Goal: Check status: Check status

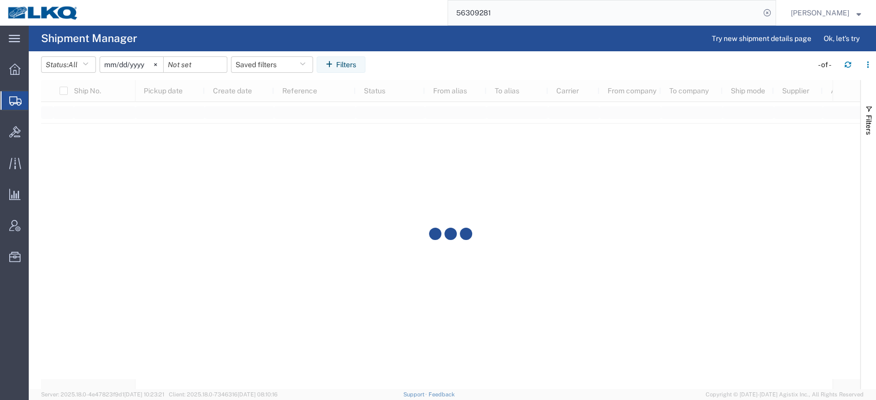
click at [127, 70] on input "[DATE]" at bounding box center [131, 64] width 63 height 15
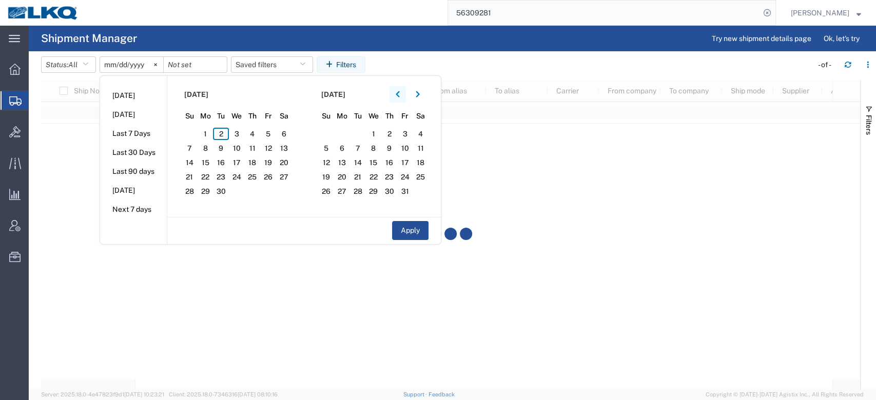
click at [402, 99] on button "button" at bounding box center [398, 94] width 16 height 16
click at [271, 128] on span "1" at bounding box center [268, 134] width 16 height 12
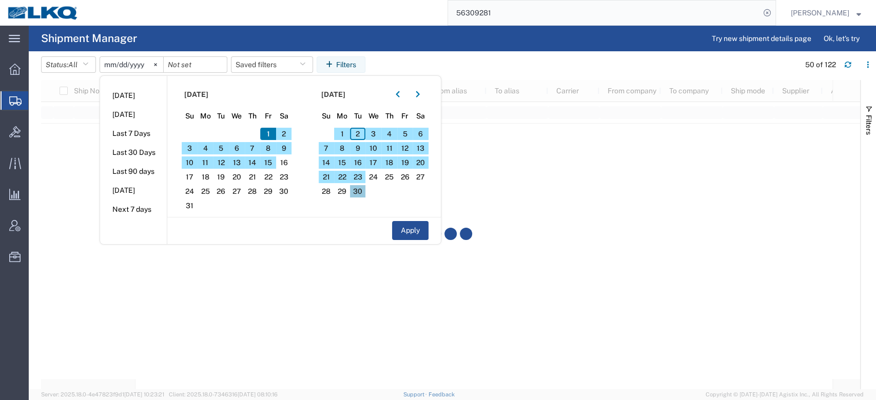
click at [364, 194] on span "30" at bounding box center [358, 191] width 16 height 12
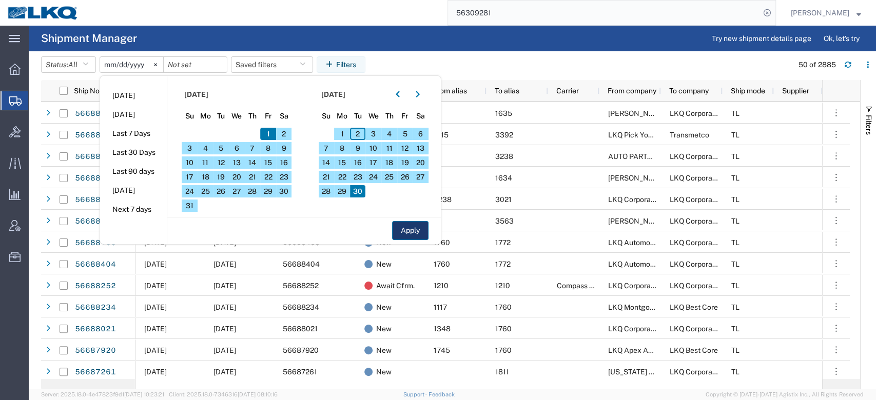
click at [419, 230] on button "Apply" at bounding box center [410, 230] width 36 height 19
type input "[DATE]"
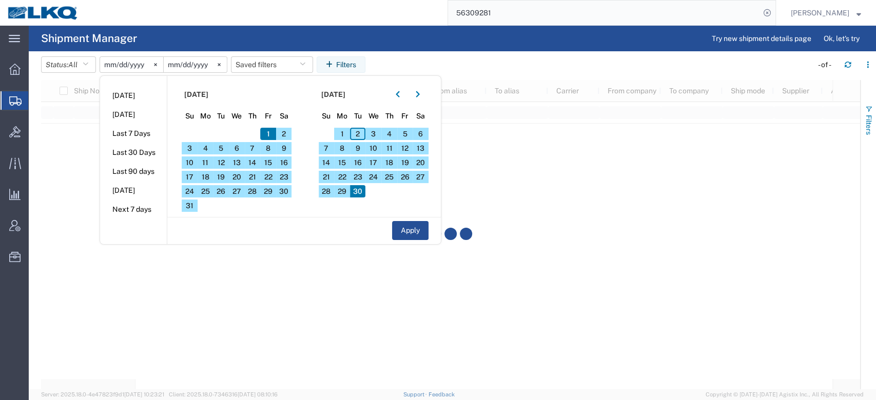
click at [872, 109] on span "button" at bounding box center [869, 109] width 8 height 8
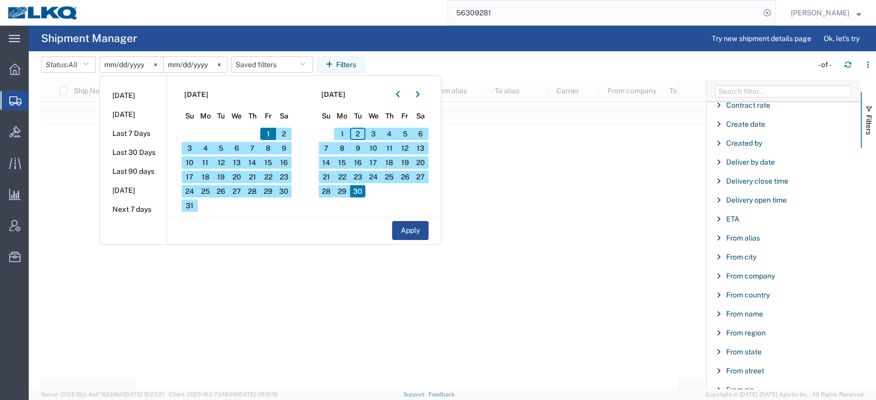
scroll to position [191, 0]
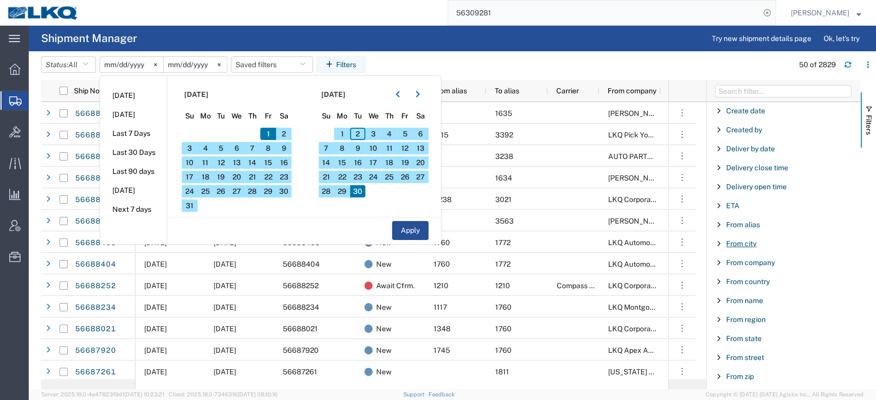
click at [747, 246] on span "From city" at bounding box center [741, 244] width 30 height 8
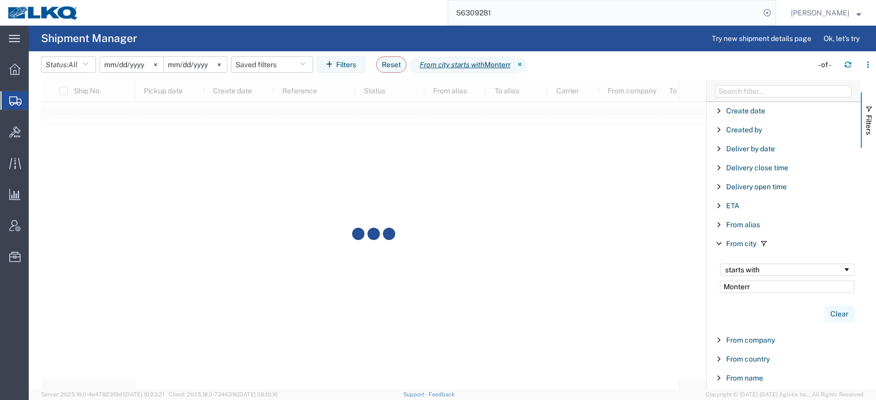
type input "Monterr"
click at [825, 310] on button "Clear" at bounding box center [839, 314] width 30 height 17
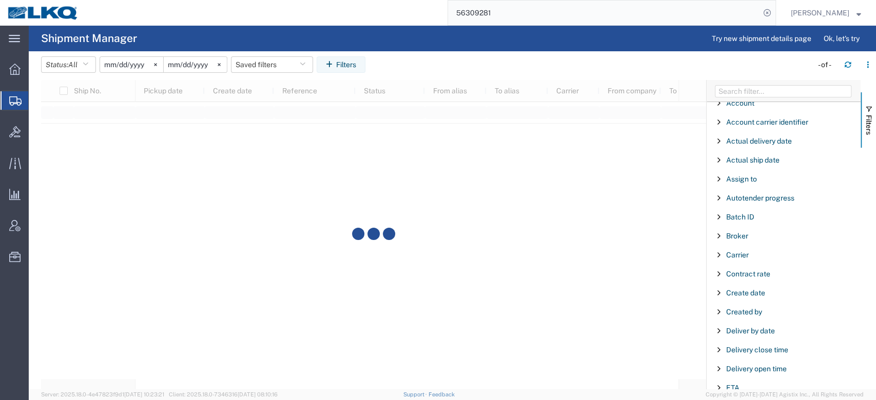
scroll to position [8, 0]
click at [743, 257] on span "Carrier" at bounding box center [737, 256] width 23 height 8
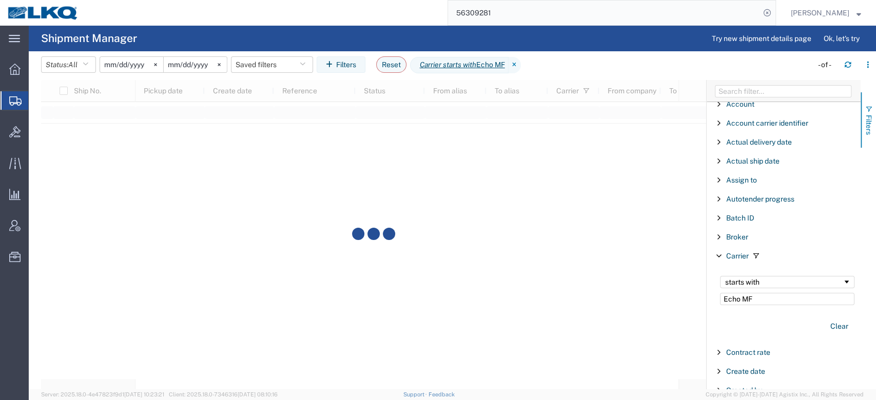
type input "Echo MF"
click at [875, 112] on button "Filters" at bounding box center [868, 119] width 15 height 55
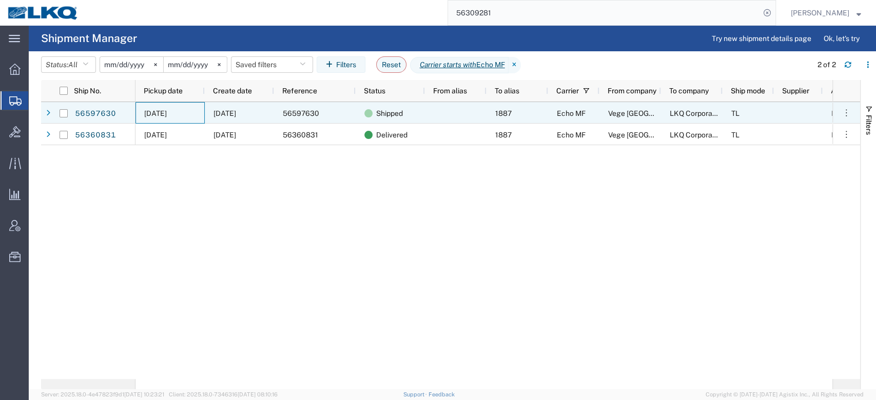
click at [141, 115] on div "[DATE]" at bounding box center [170, 113] width 69 height 22
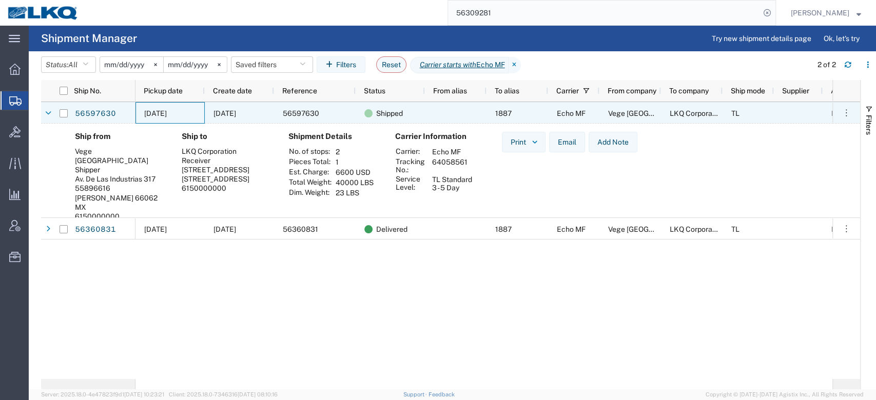
click at [167, 113] on span "[DATE]" at bounding box center [155, 113] width 23 height 8
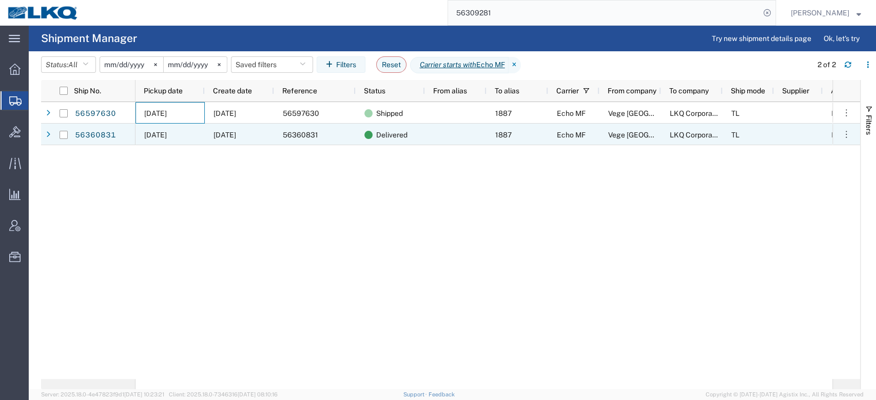
click at [270, 138] on div "[DATE]" at bounding box center [239, 135] width 69 height 22
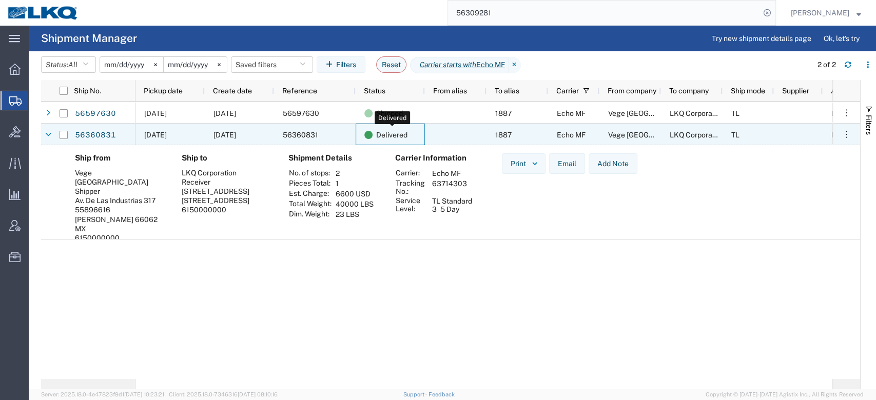
click at [398, 128] on span "Delivered" at bounding box center [391, 135] width 31 height 22
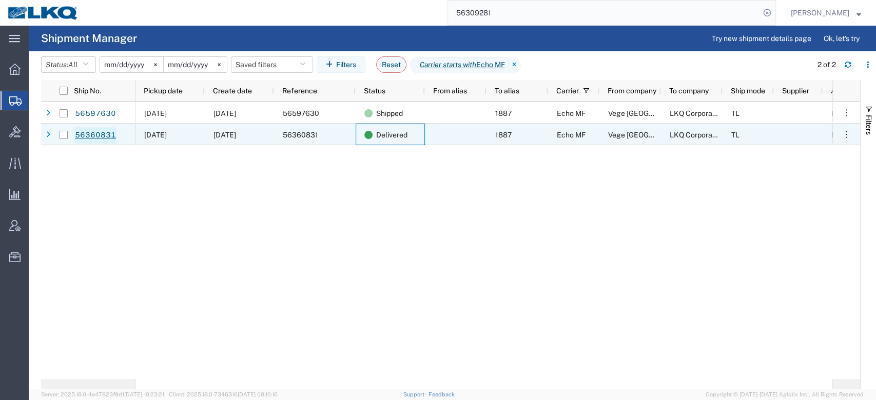
click at [102, 133] on link "56360831" at bounding box center [95, 135] width 42 height 16
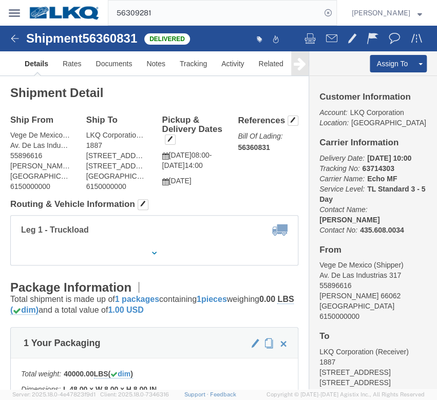
click at [220, 14] on input "56309281" at bounding box center [214, 13] width 213 height 25
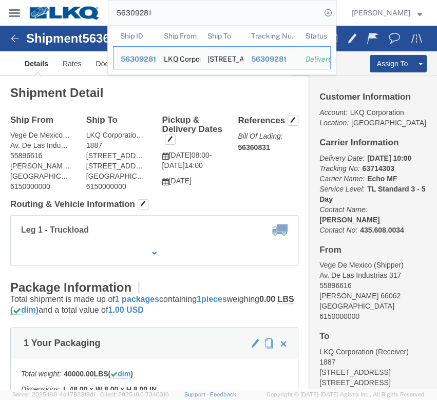
click at [220, 14] on input "56309281" at bounding box center [214, 13] width 213 height 25
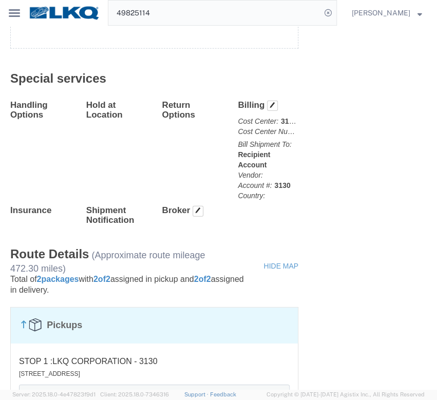
scroll to position [1123, 0]
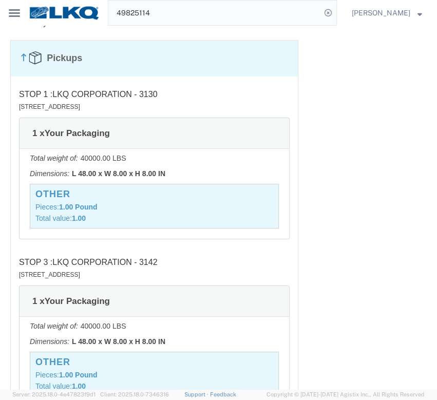
click at [224, 15] on input "49825114" at bounding box center [214, 13] width 213 height 25
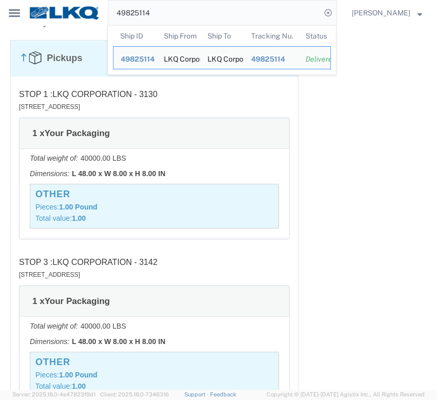
click at [224, 15] on input "49825114" at bounding box center [214, 13] width 213 height 25
paste input "50030517"
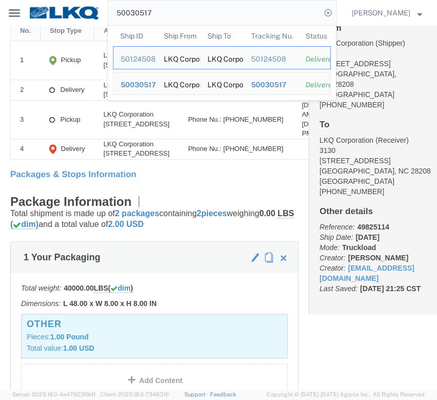
scroll to position [0, 0]
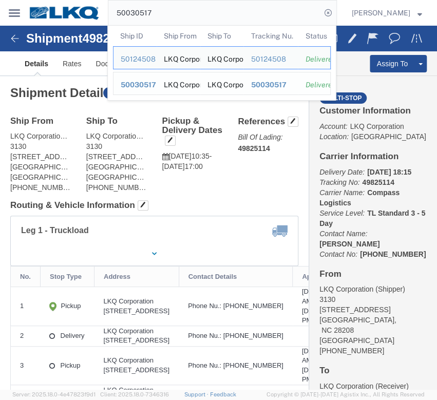
click at [147, 87] on span "50030517" at bounding box center [138, 85] width 35 height 8
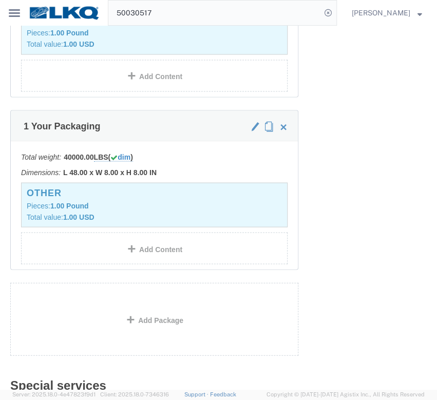
scroll to position [569, 0]
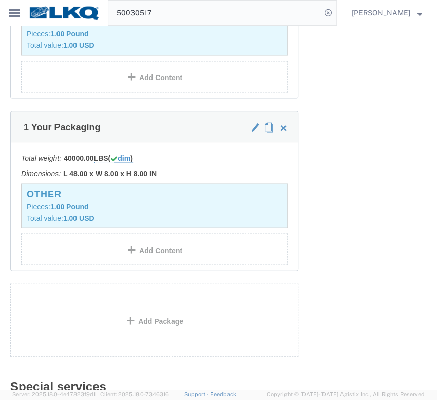
click at [206, 19] on input "50030517" at bounding box center [214, 13] width 213 height 25
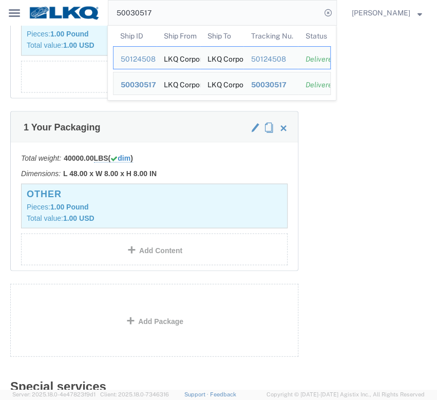
click at [206, 19] on input "50030517" at bounding box center [214, 13] width 213 height 25
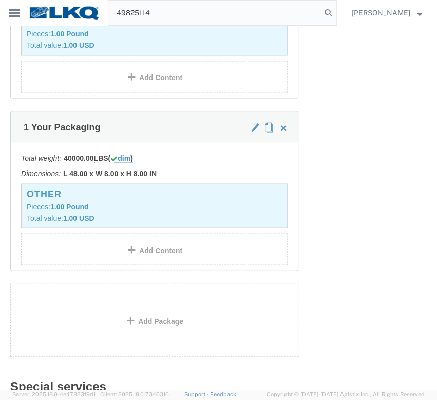
scroll to position [0, 0]
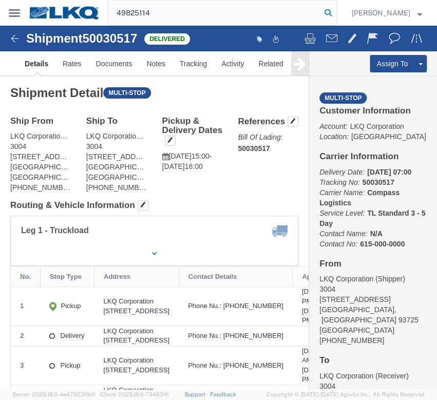
click at [335, 9] on icon at bounding box center [328, 13] width 14 height 14
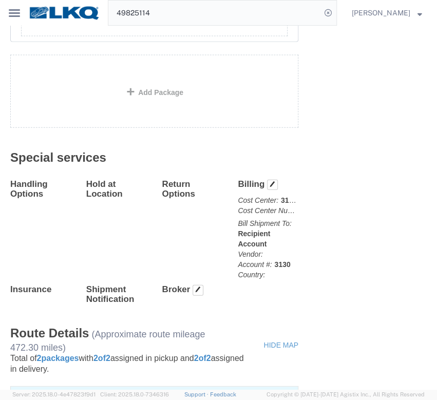
scroll to position [1111, 0]
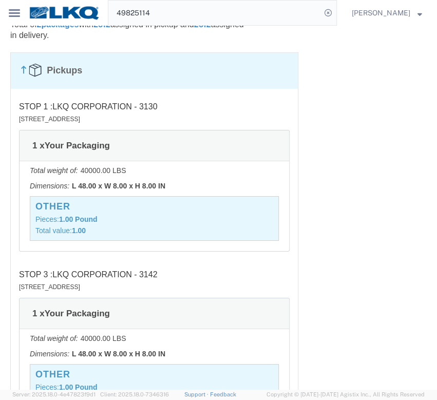
click at [237, 19] on input "49825114" at bounding box center [214, 13] width 213 height 25
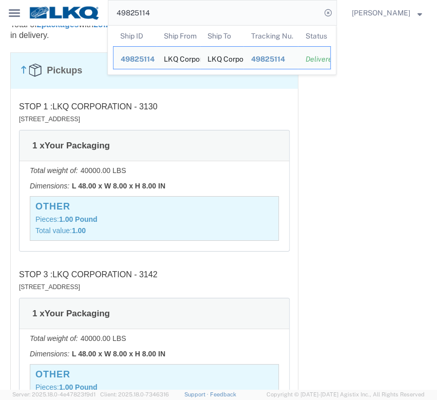
click at [237, 19] on input "49825114" at bounding box center [214, 13] width 213 height 25
paste input "736331"
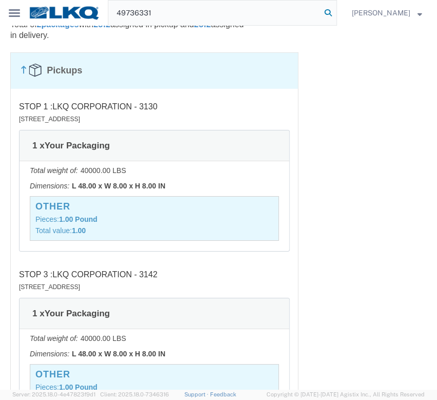
click at [335, 10] on icon at bounding box center [328, 13] width 14 height 14
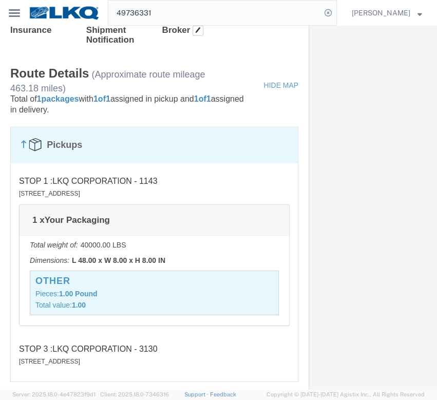
scroll to position [862, 0]
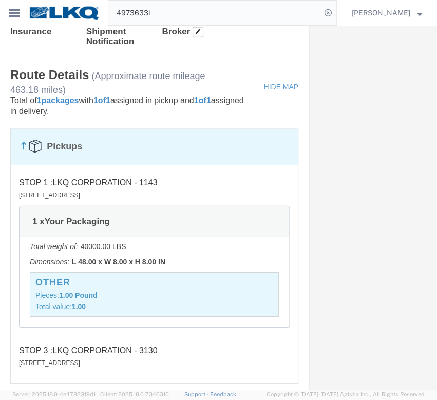
click at [180, 9] on input "49736331" at bounding box center [214, 13] width 213 height 25
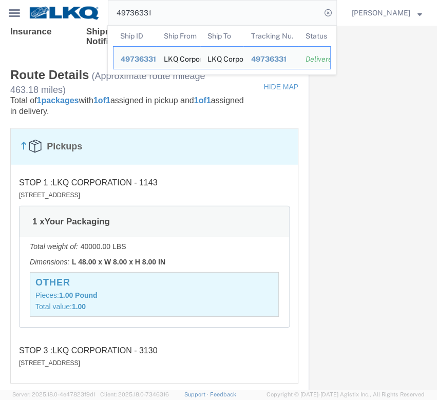
click at [180, 9] on input "49736331" at bounding box center [214, 13] width 213 height 25
paste input "899447"
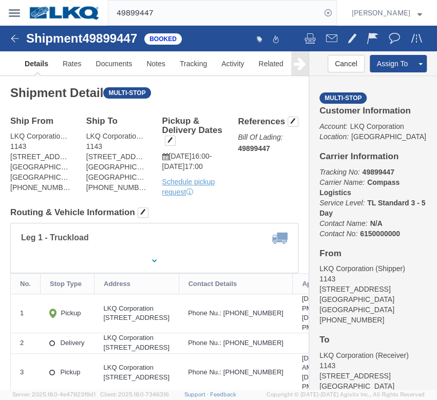
click at [227, 8] on input "49899447" at bounding box center [214, 13] width 213 height 25
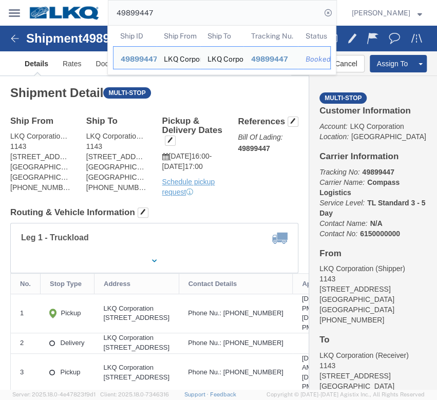
paste input "736576"
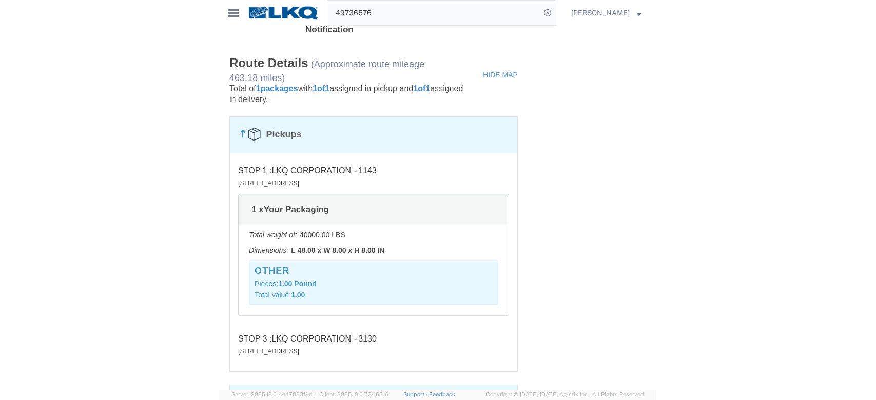
scroll to position [874, 0]
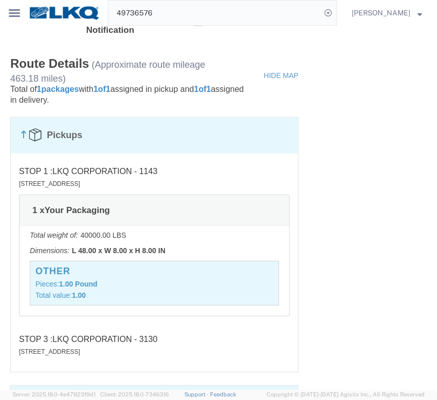
click at [127, 7] on input "49736576" at bounding box center [214, 13] width 213 height 25
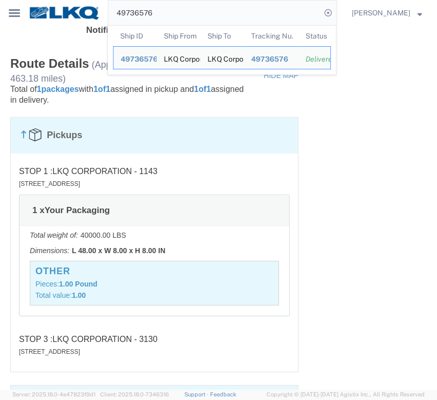
paste input "899357"
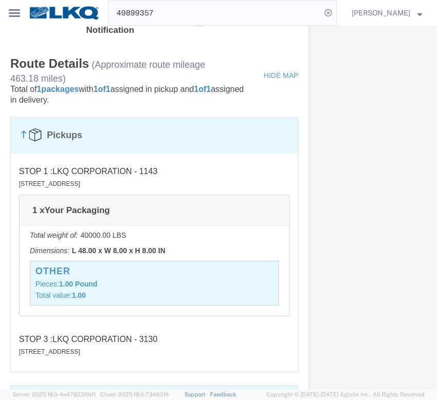
click at [158, 15] on input "49899357" at bounding box center [214, 13] width 213 height 25
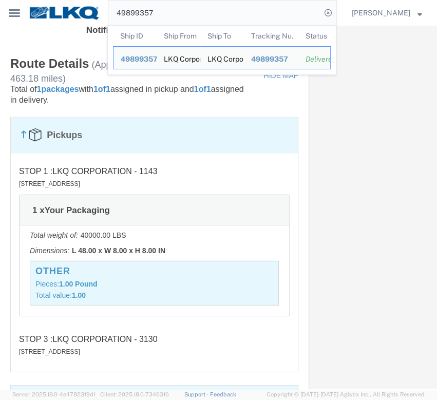
click at [158, 15] on input "49899357" at bounding box center [214, 13] width 213 height 25
paste input "73659"
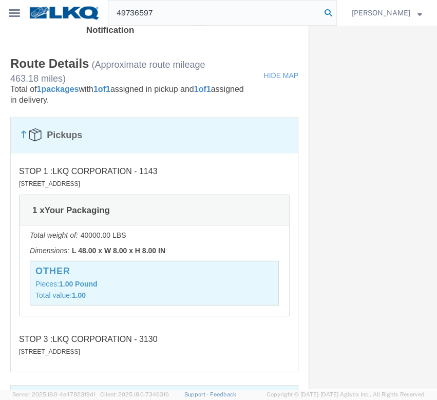
click at [335, 11] on icon at bounding box center [328, 13] width 14 height 14
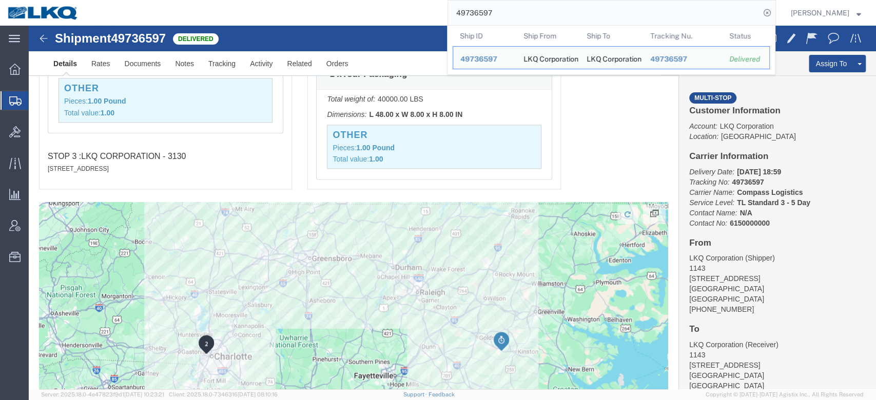
click at [510, 18] on input "49736597" at bounding box center [604, 13] width 312 height 25
paste input "51432863"
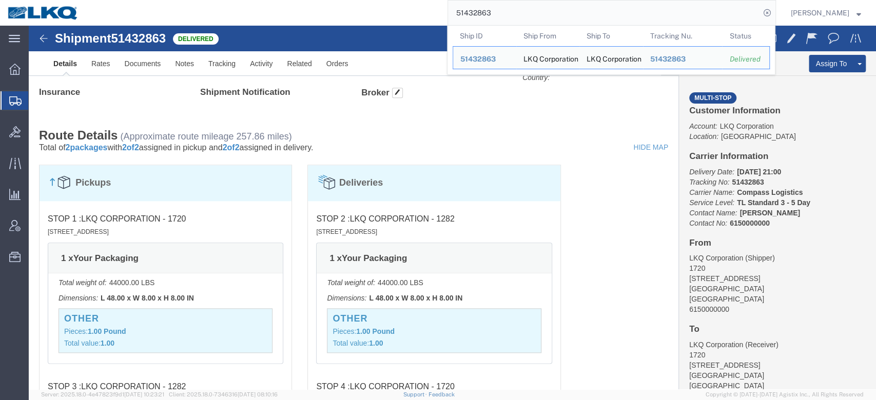
scroll to position [699, 0]
click at [515, 6] on input "51432863" at bounding box center [604, 13] width 312 height 25
paste input "2330496"
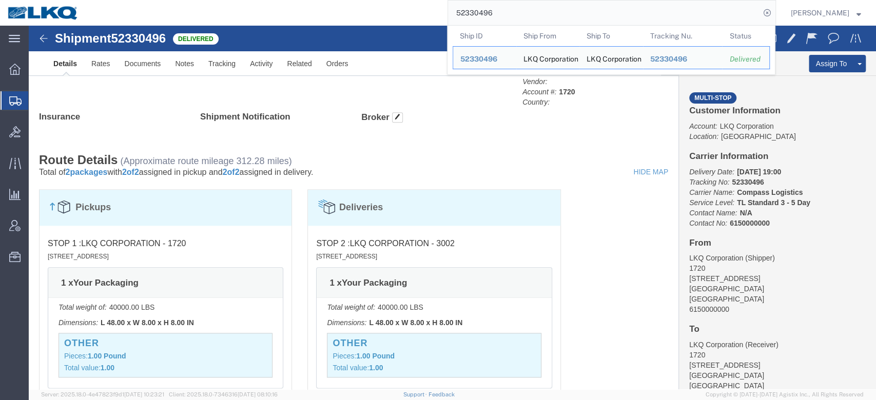
click at [505, 6] on input "52330496" at bounding box center [604, 13] width 312 height 25
paste input "0180664"
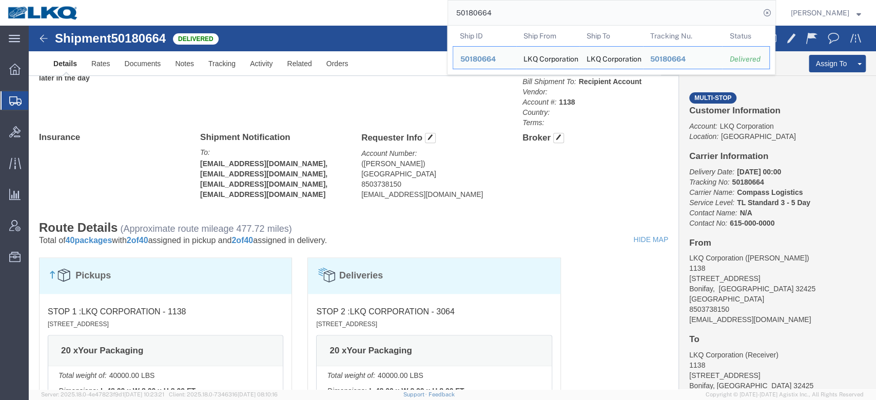
click at [490, 18] on input "50180664" at bounding box center [604, 13] width 312 height 25
paste input "20909"
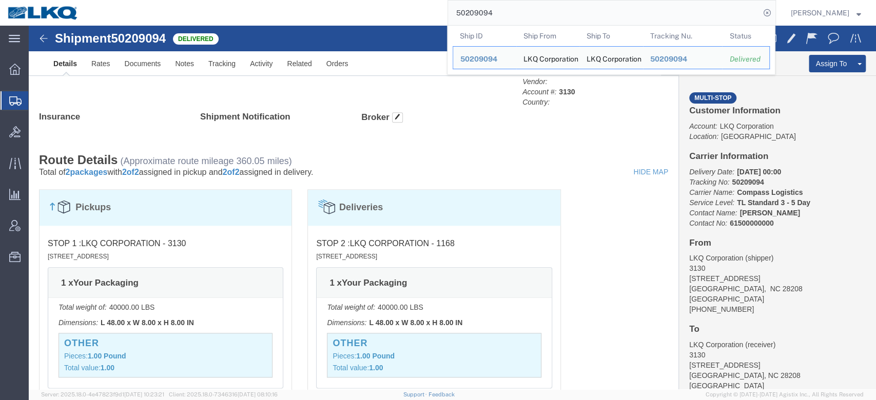
click at [499, 3] on input "50209094" at bounding box center [604, 13] width 312 height 25
paste input "124508"
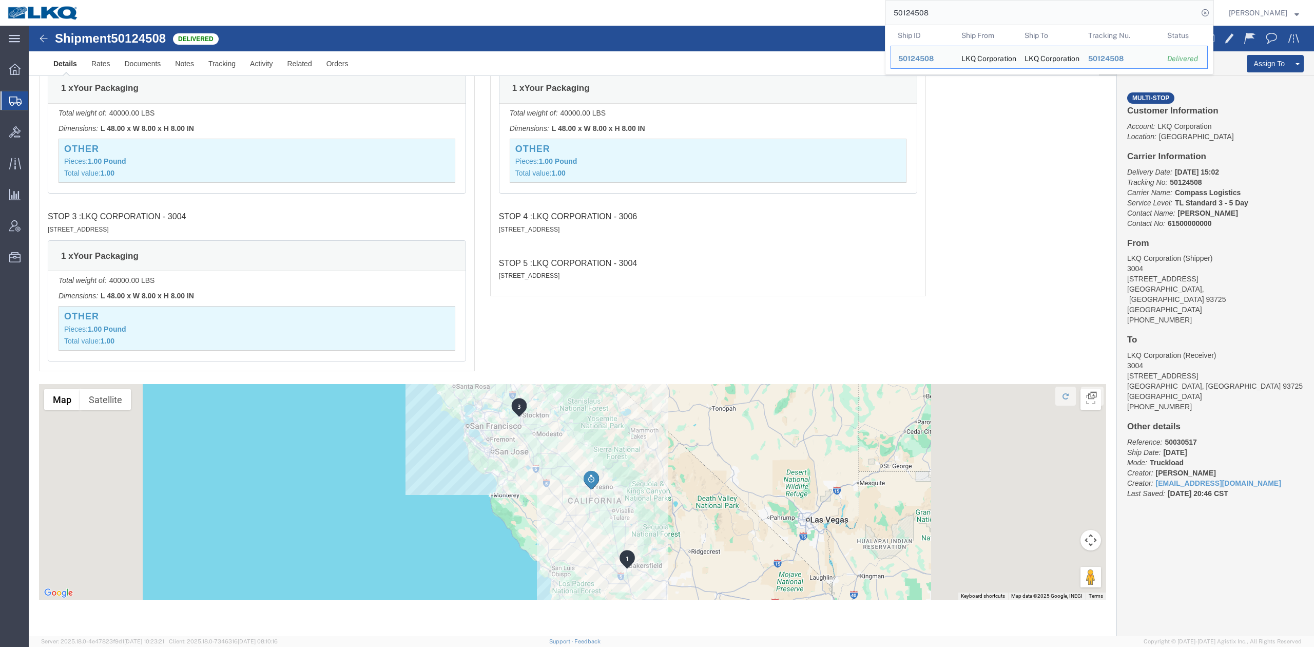
scroll to position [878, 0]
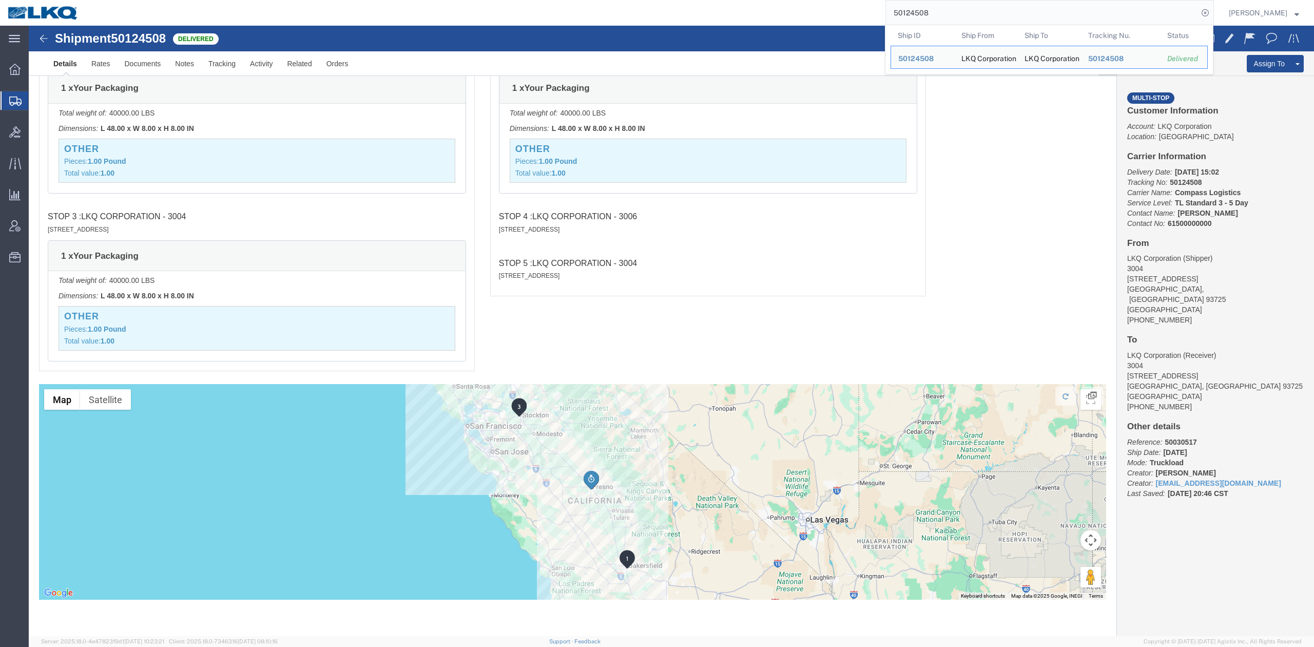
click at [876, 13] on input "50124508" at bounding box center [1042, 13] width 312 height 25
paste input "3243307"
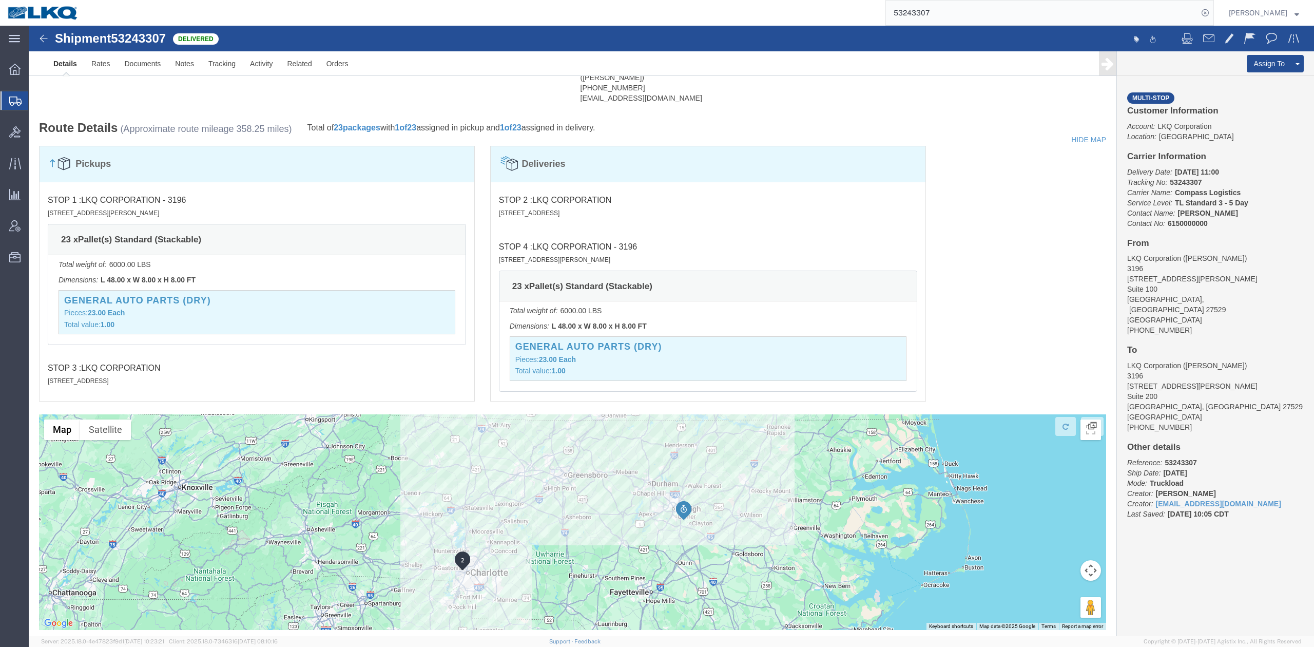
scroll to position [549, 0]
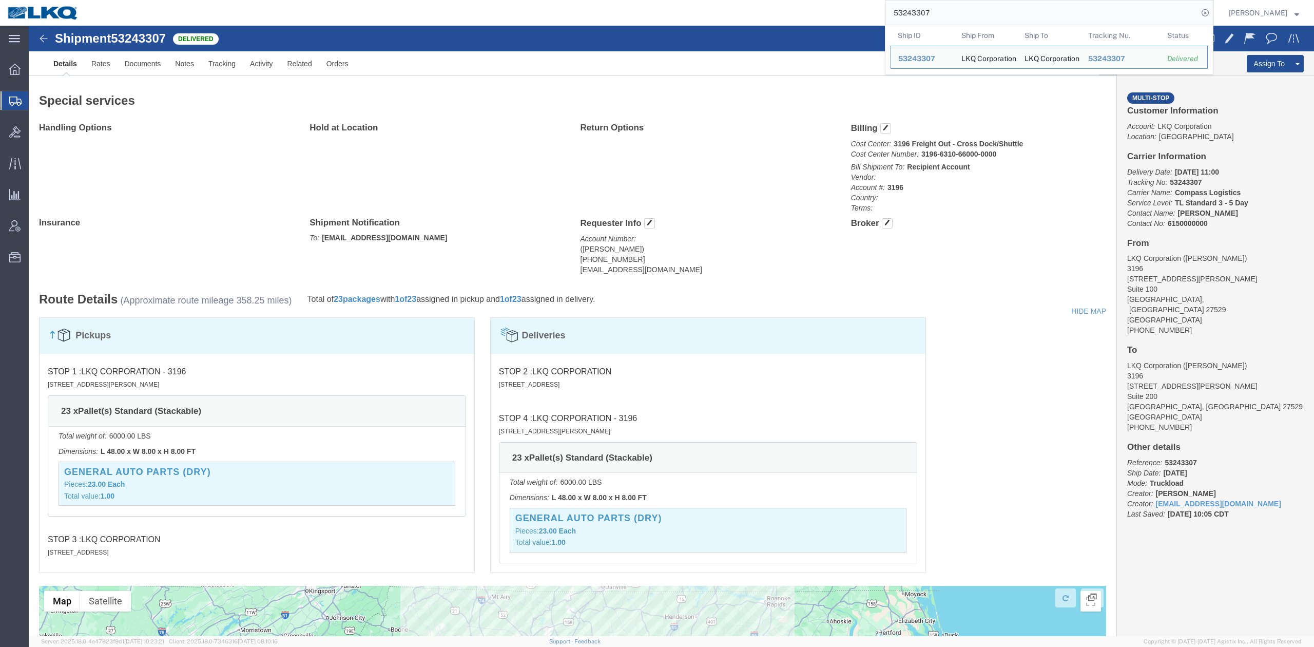
click at [876, 6] on input "53243307" at bounding box center [1042, 13] width 312 height 25
paste input "49733745"
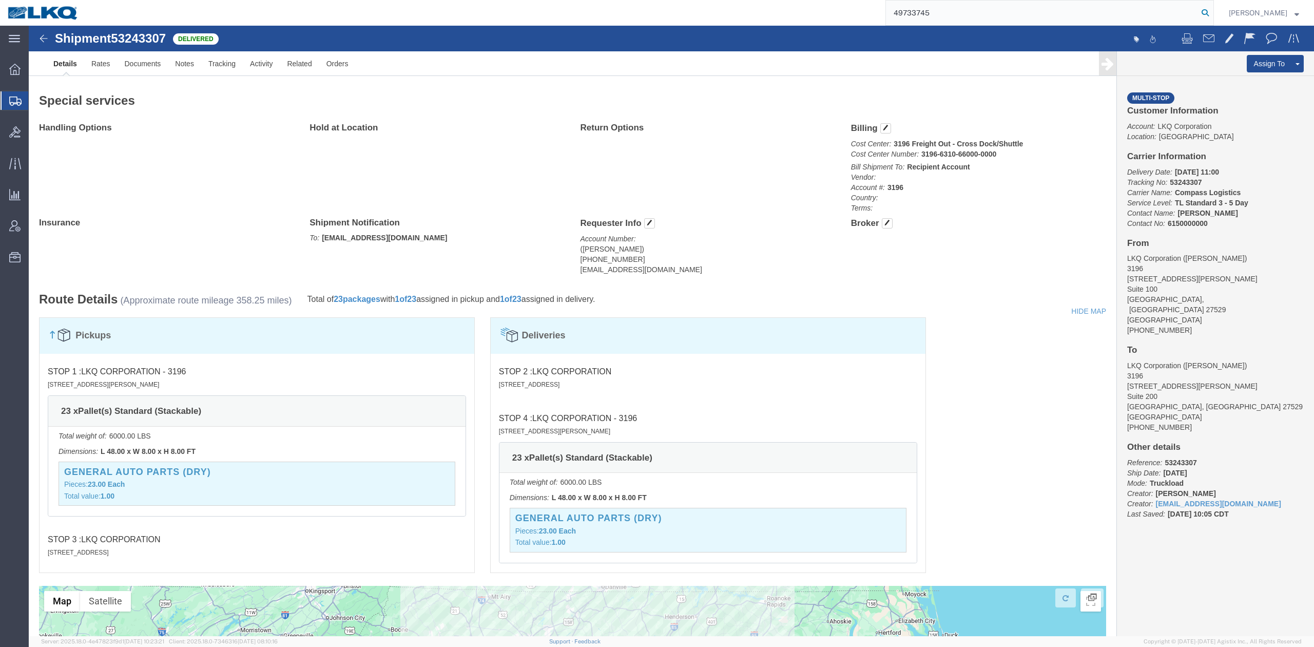
click at [876, 13] on icon at bounding box center [1205, 13] width 14 height 14
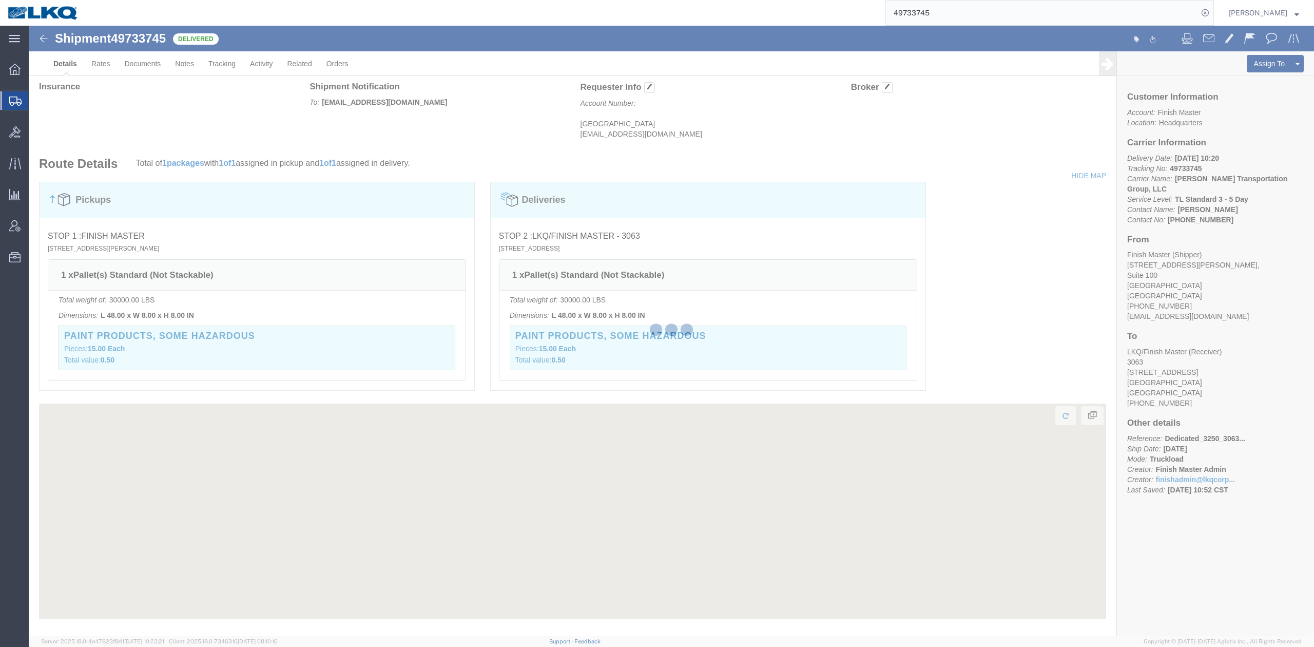
scroll to position [543, 0]
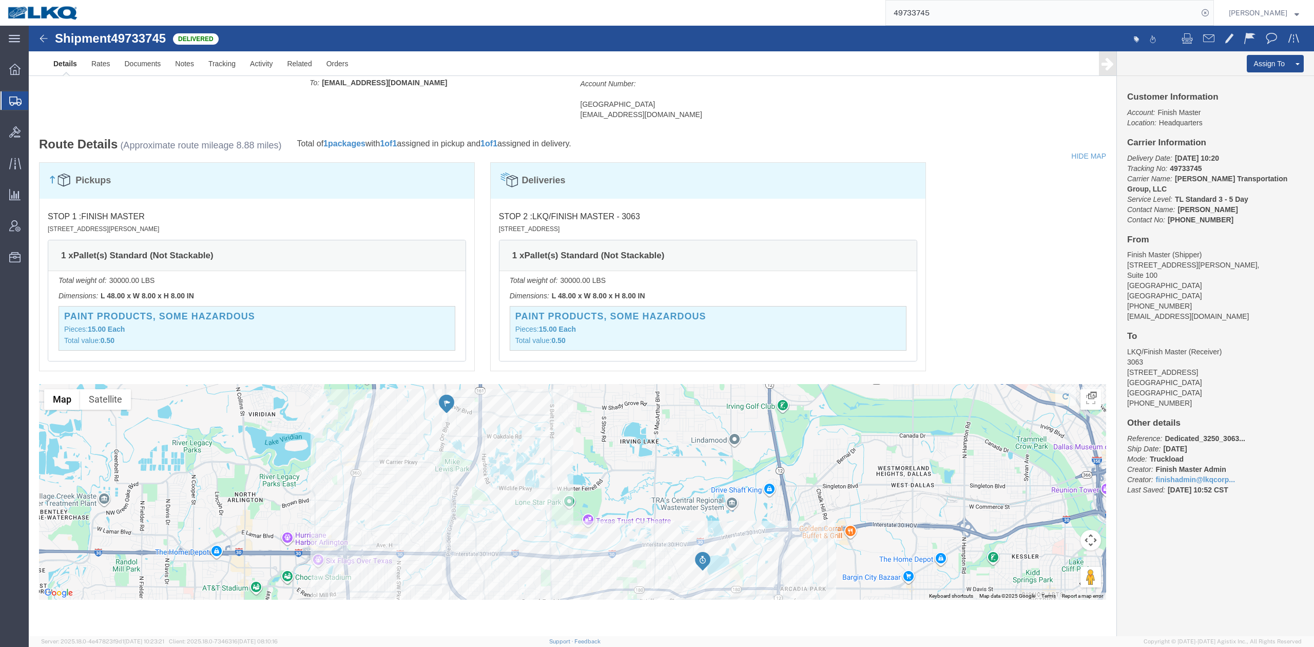
click at [876, 12] on input "49733745" at bounding box center [1042, 13] width 312 height 25
paste input "50222337"
drag, startPoint x: 1224, startPoint y: 16, endPoint x: 876, endPoint y: 170, distance: 380.6
click at [876, 16] on icon at bounding box center [1205, 13] width 14 height 14
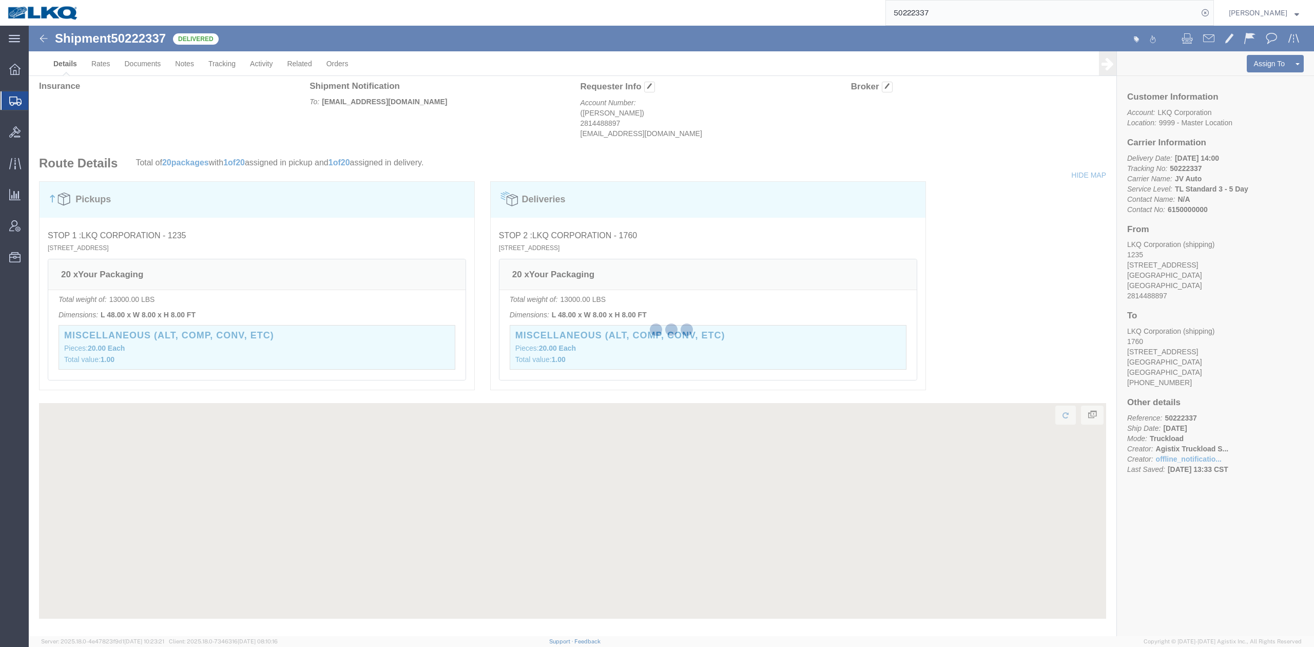
scroll to position [549, 0]
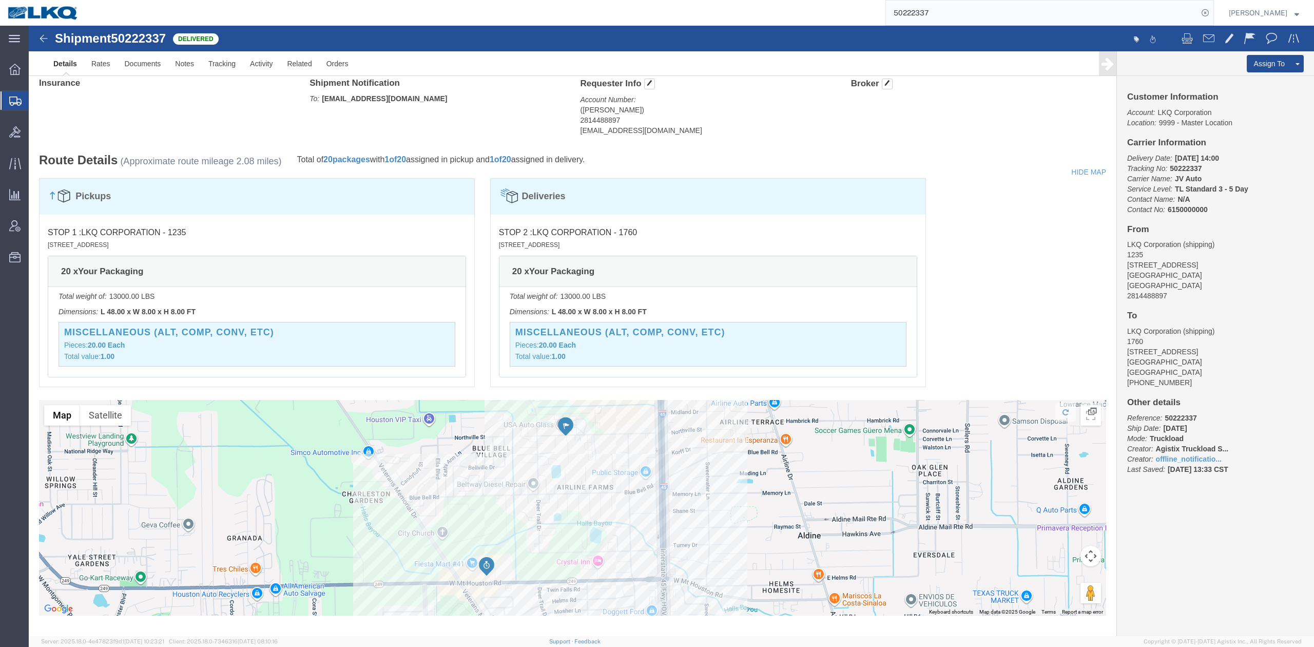
click at [876, 16] on input "50222337" at bounding box center [1042, 13] width 312 height 25
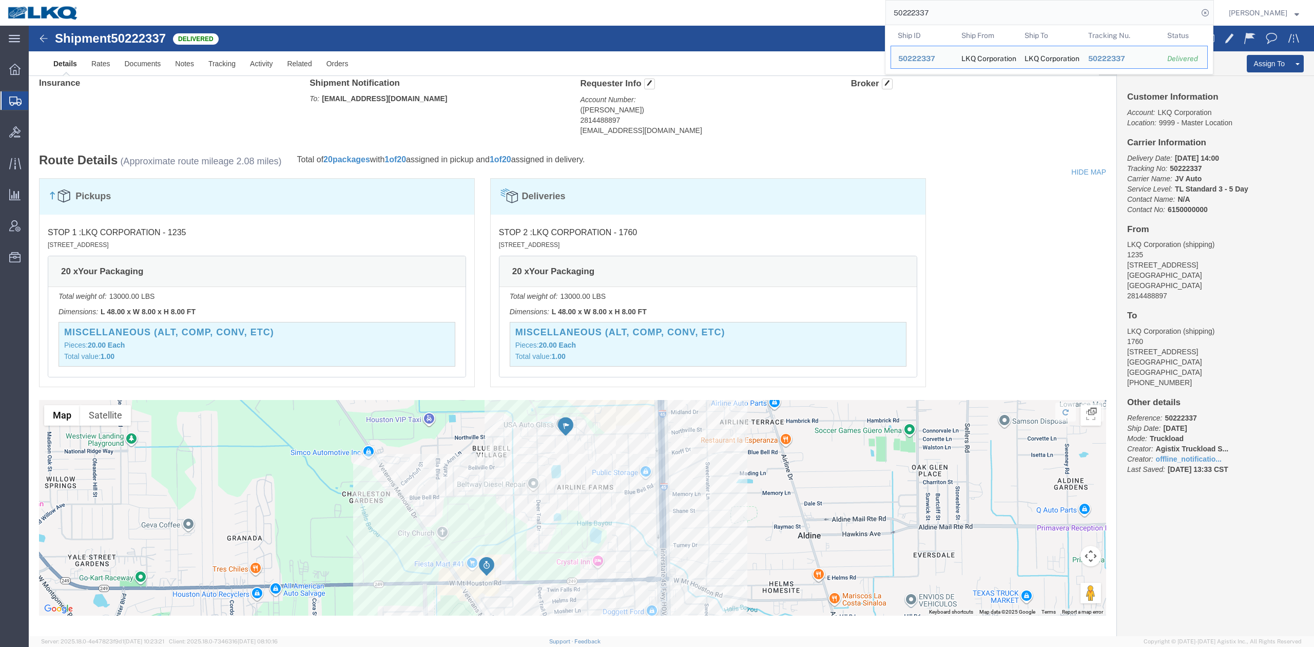
paste input "258625"
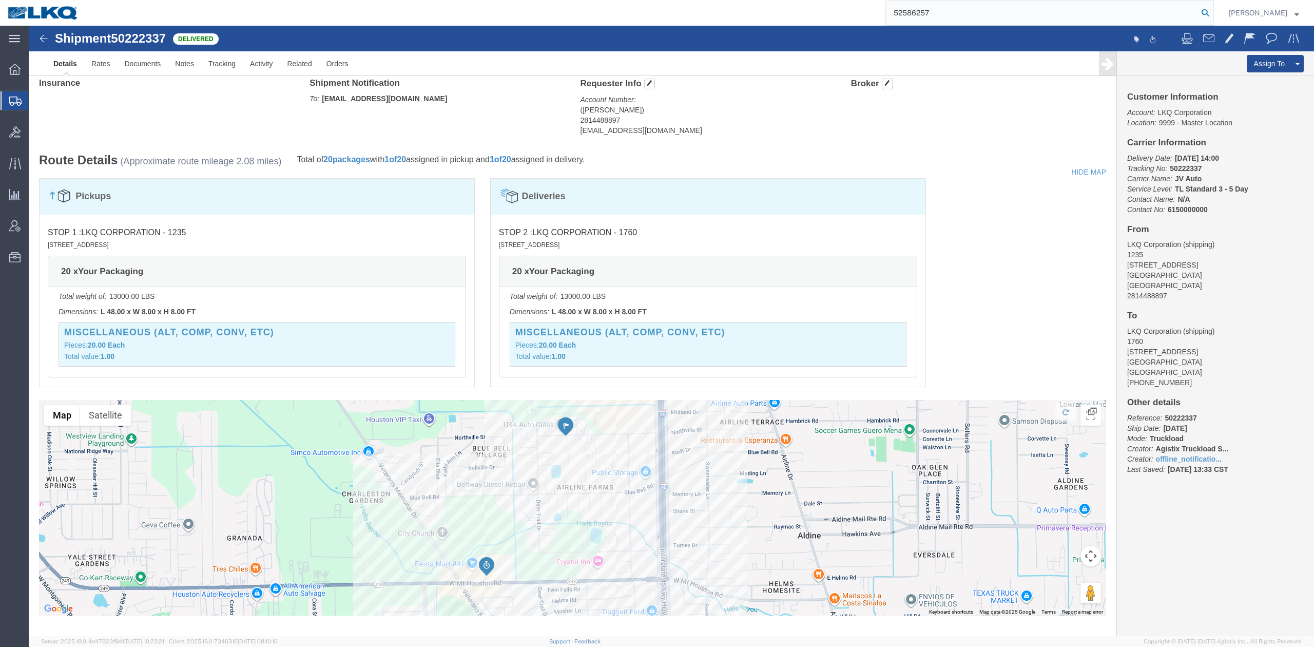
click at [876, 11] on icon at bounding box center [1205, 13] width 14 height 14
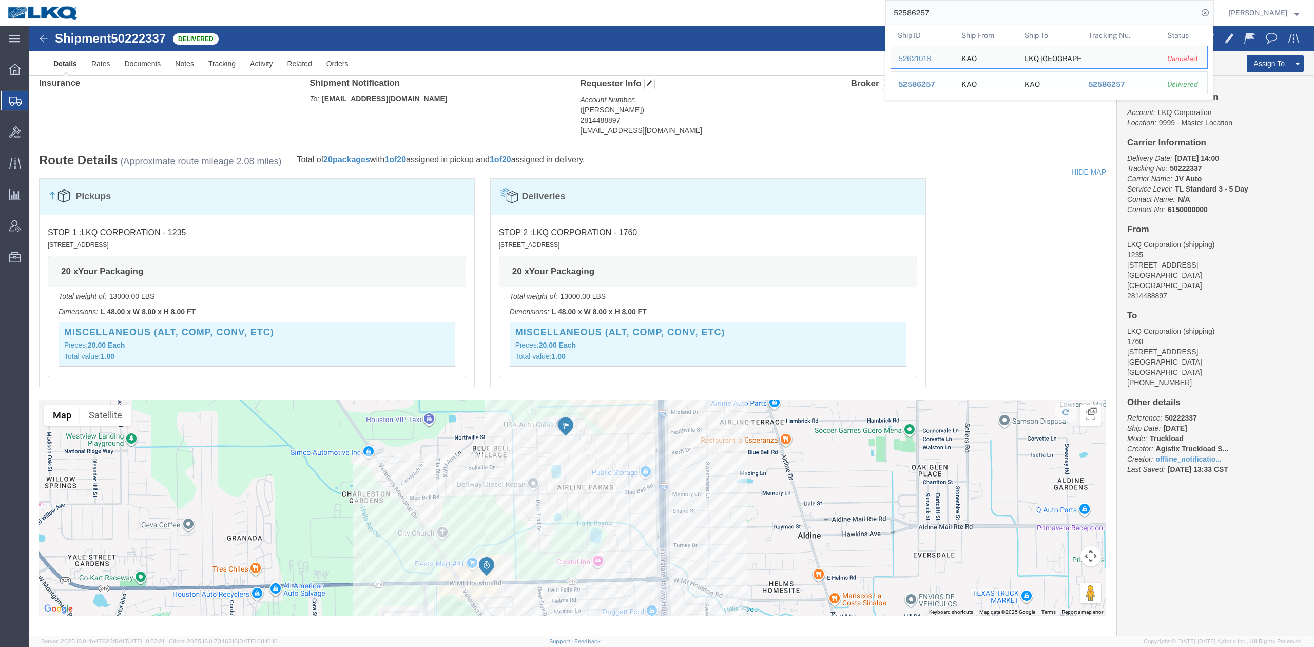
click at [876, 87] on span "52586257" at bounding box center [916, 84] width 37 height 8
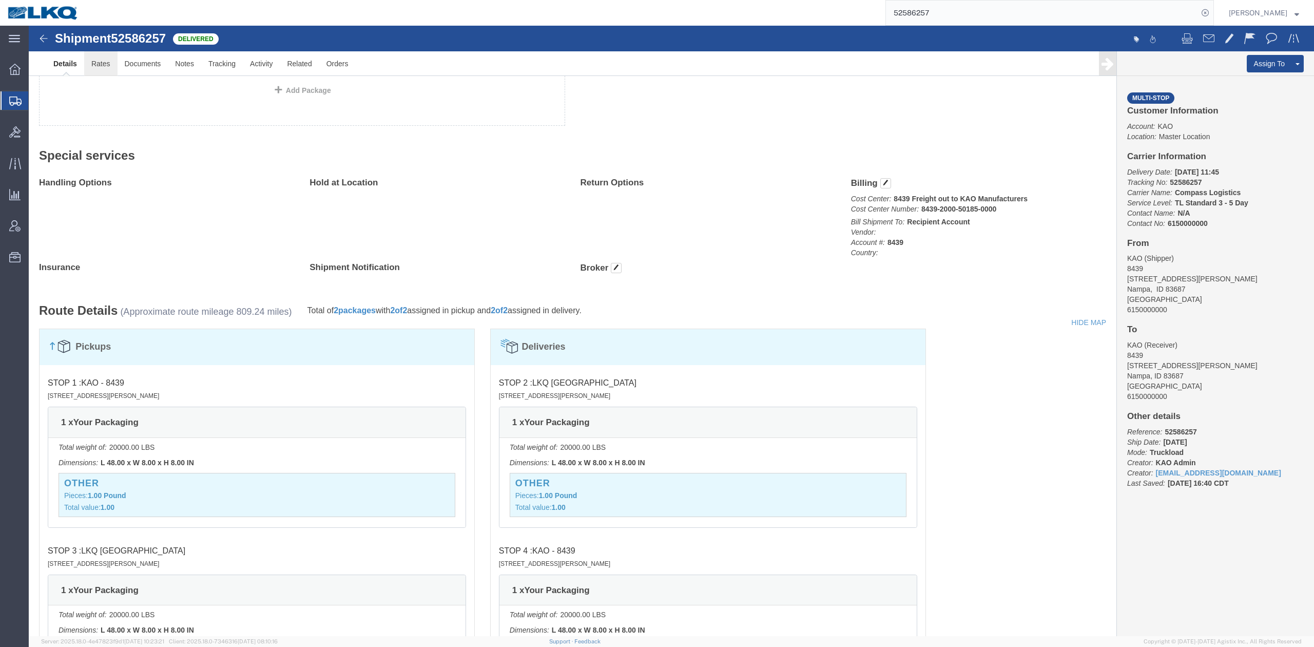
click link "Rates"
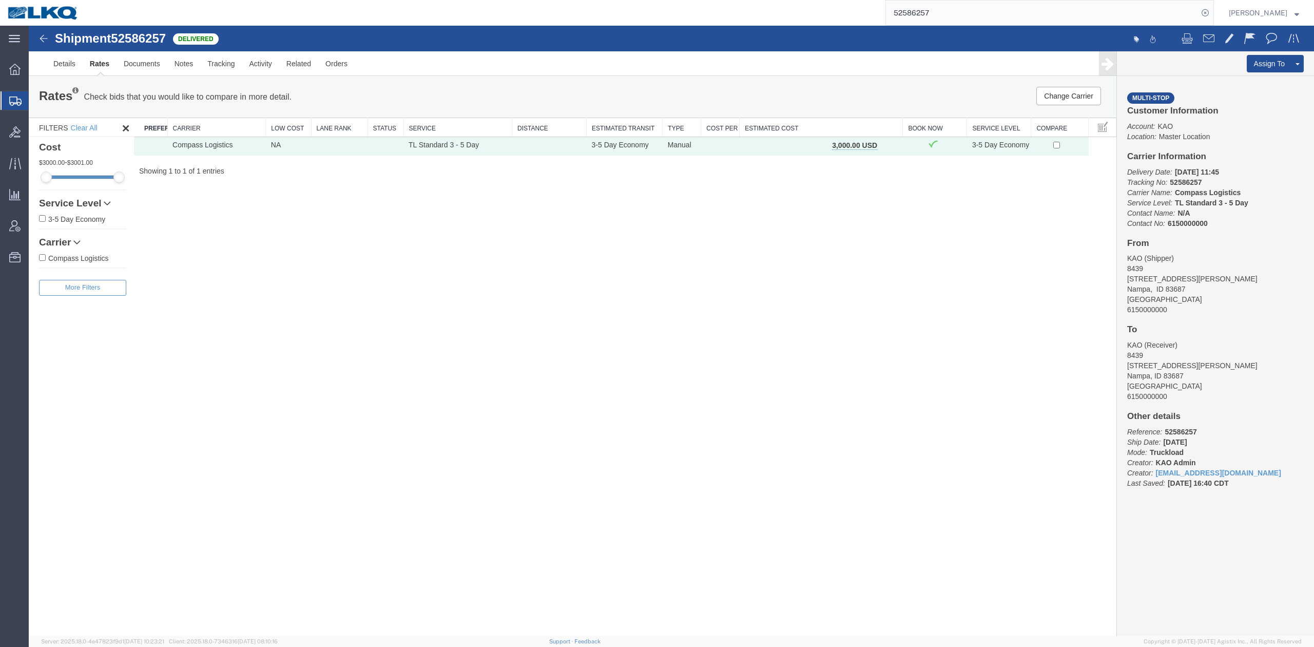
click at [876, 13] on input "52586257" at bounding box center [1042, 13] width 312 height 25
click at [876, 17] on icon at bounding box center [1205, 13] width 14 height 14
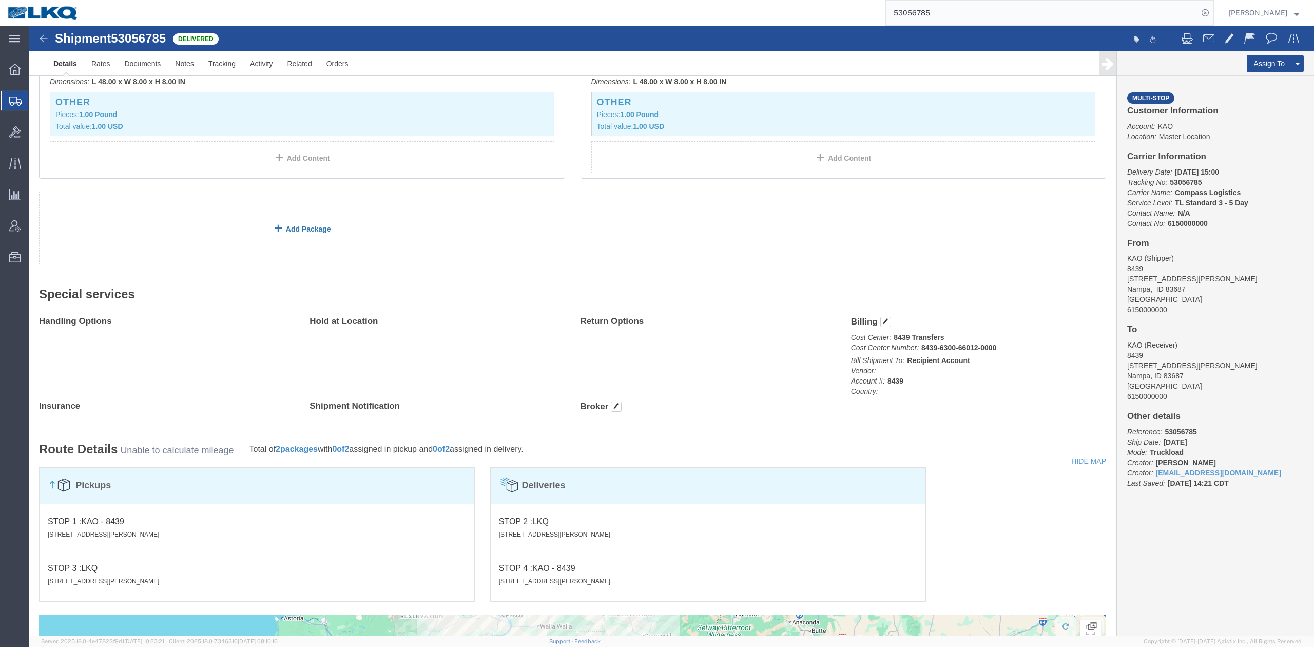
scroll to position [645, 0]
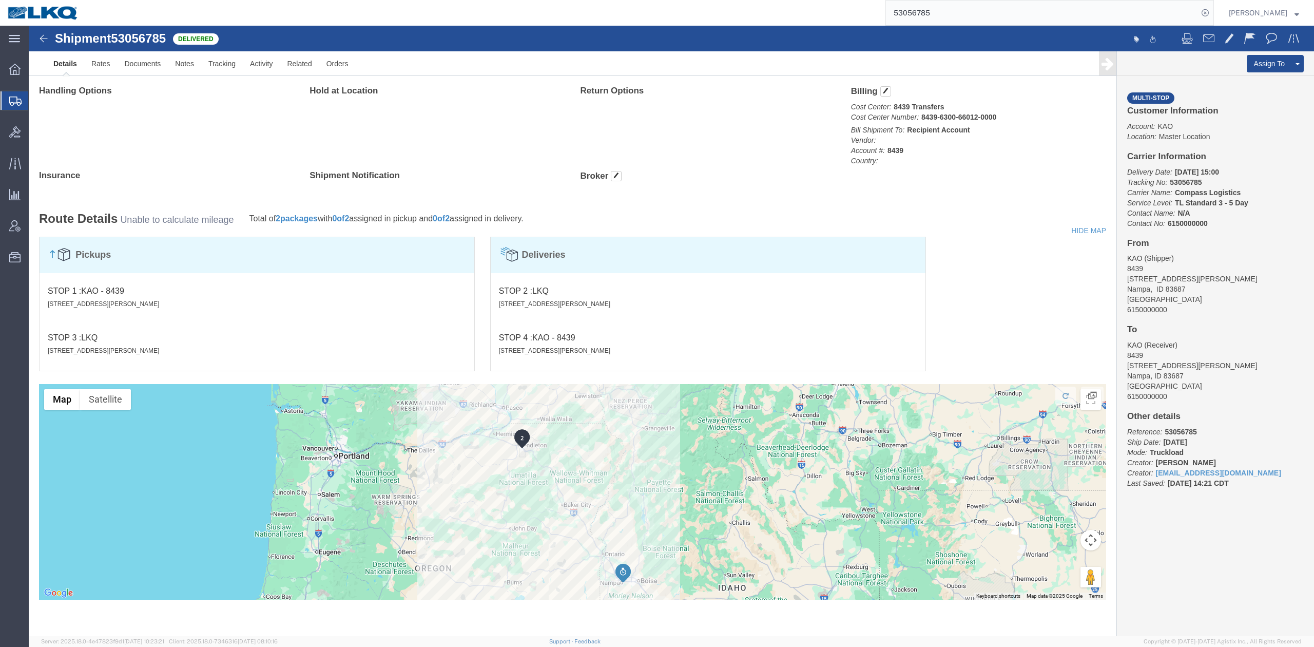
click at [876, 18] on input "53056785" at bounding box center [1042, 13] width 312 height 25
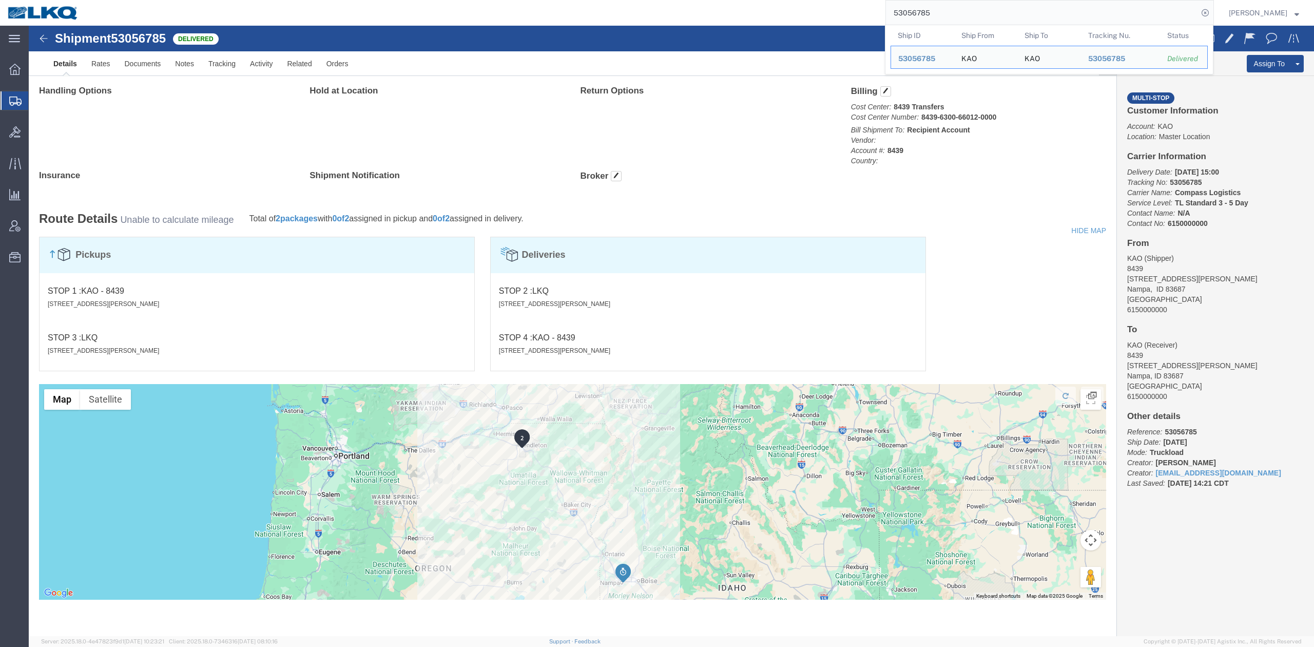
click at [876, 18] on input "53056785" at bounding box center [1042, 13] width 312 height 25
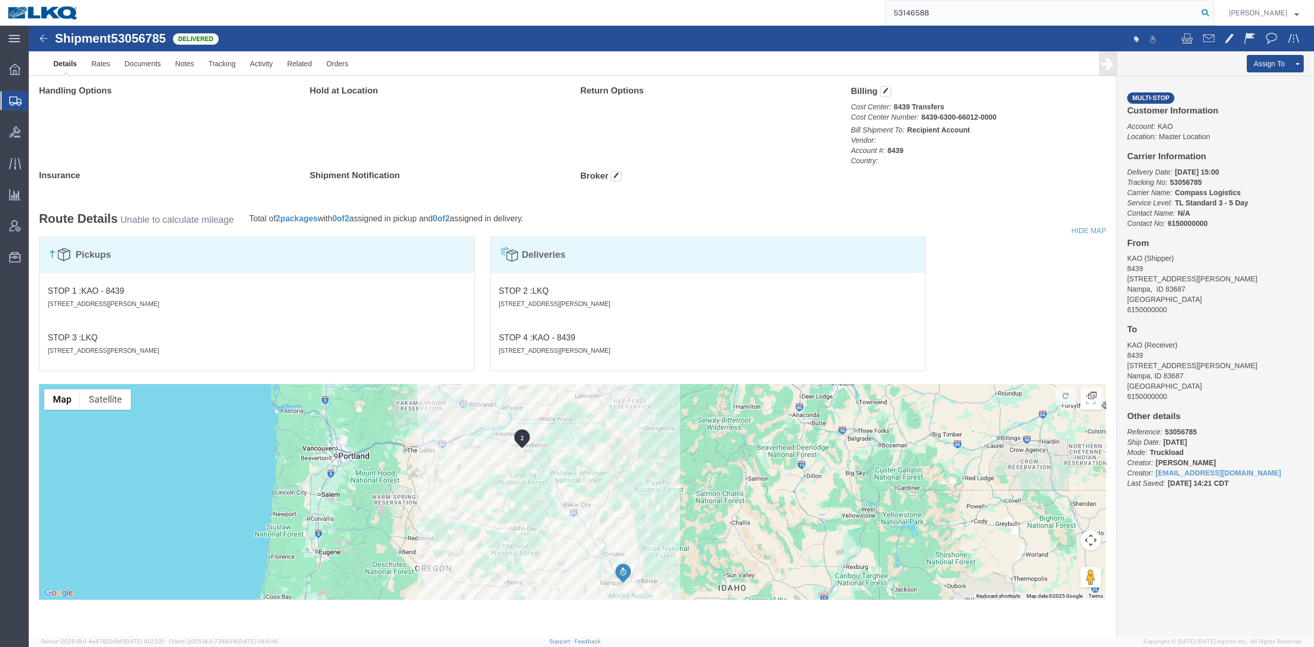
click at [876, 13] on icon at bounding box center [1205, 13] width 14 height 14
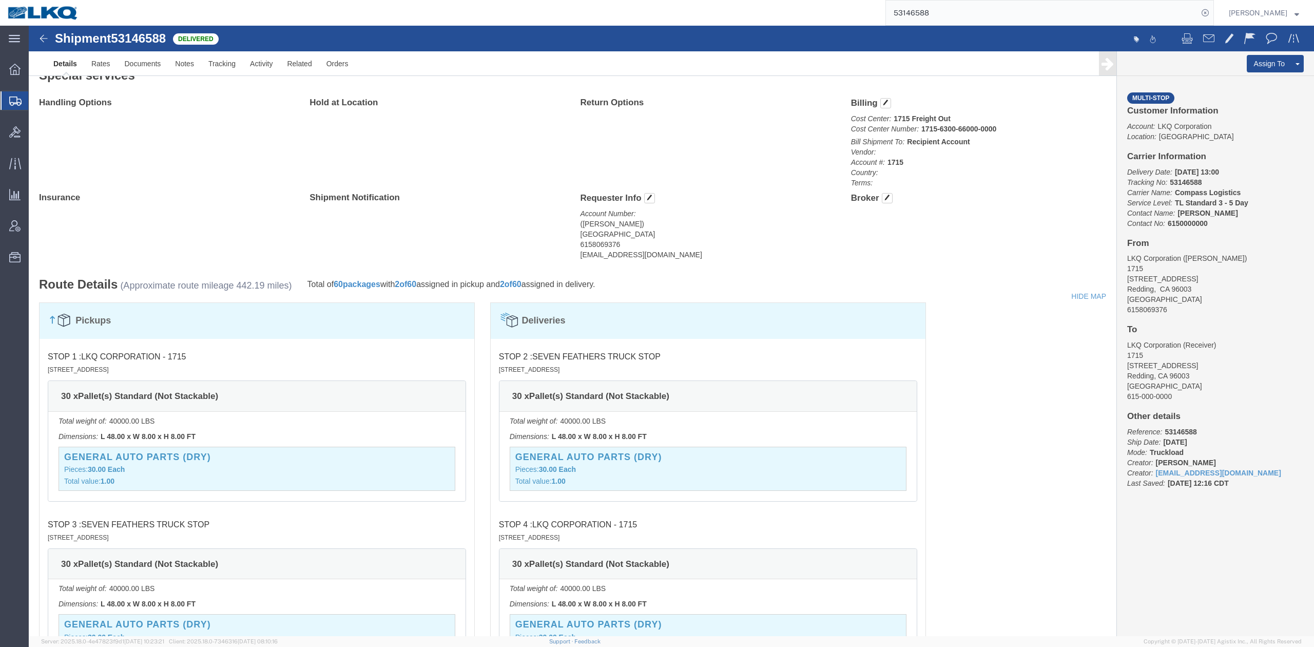
click at [876, 17] on input "53146588" at bounding box center [1042, 13] width 312 height 25
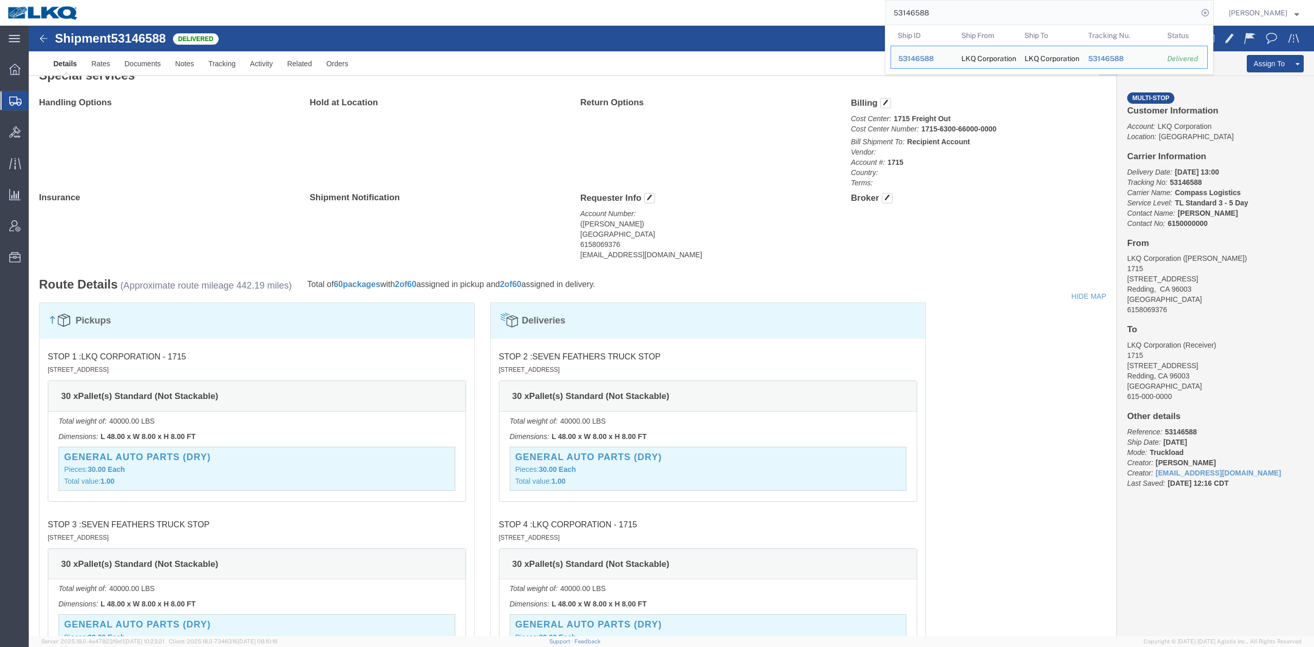
click at [876, 17] on input "53146588" at bounding box center [1042, 13] width 312 height 25
paste input "2325159"
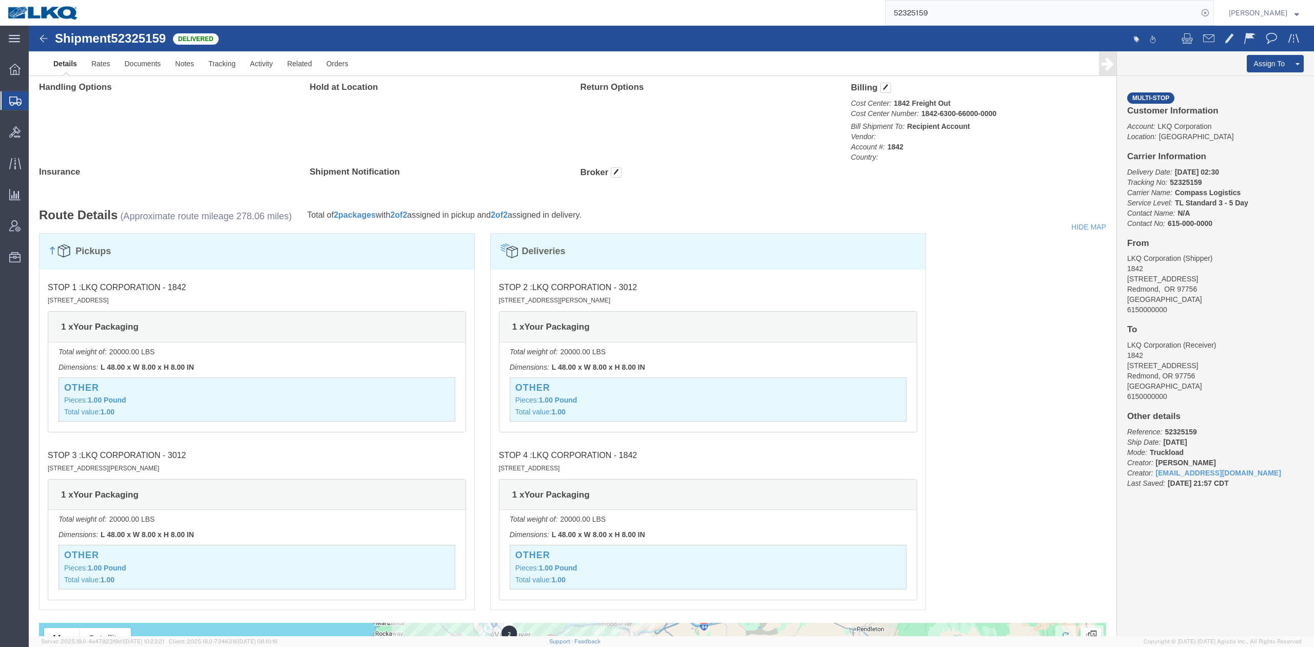
click at [876, 12] on input "52325159" at bounding box center [1042, 13] width 312 height 25
paste input "619802"
click at [876, 13] on icon at bounding box center [1205, 13] width 14 height 14
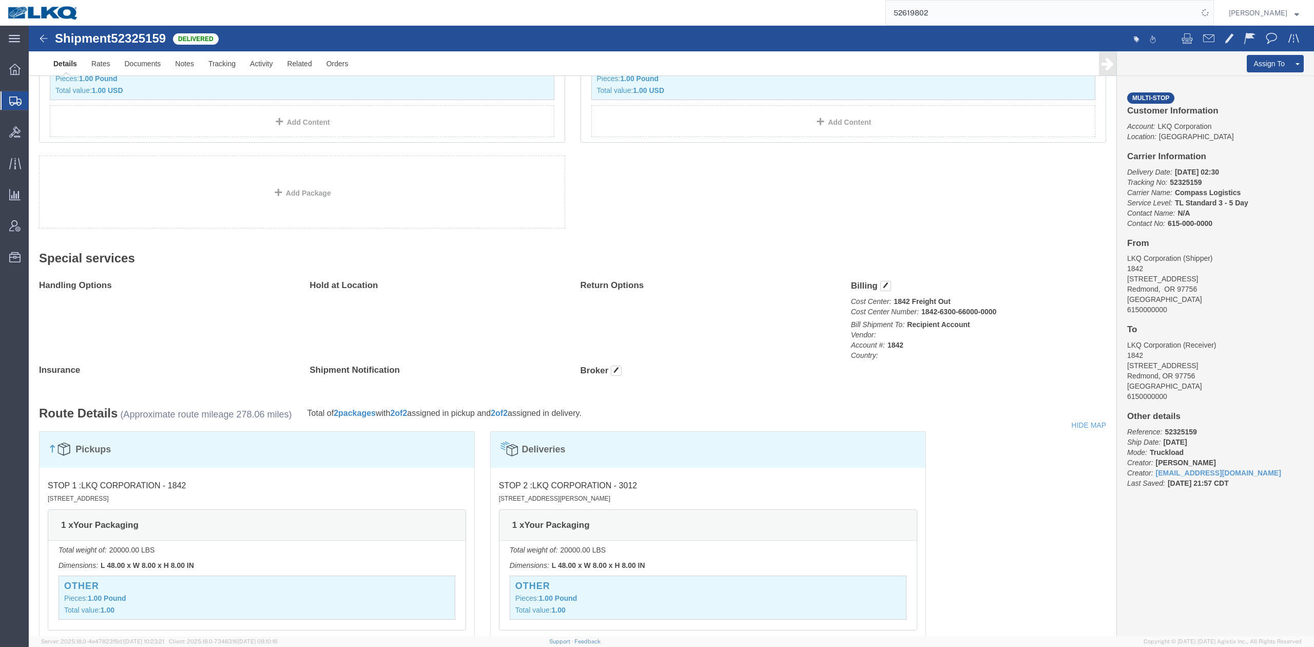
scroll to position [234, 0]
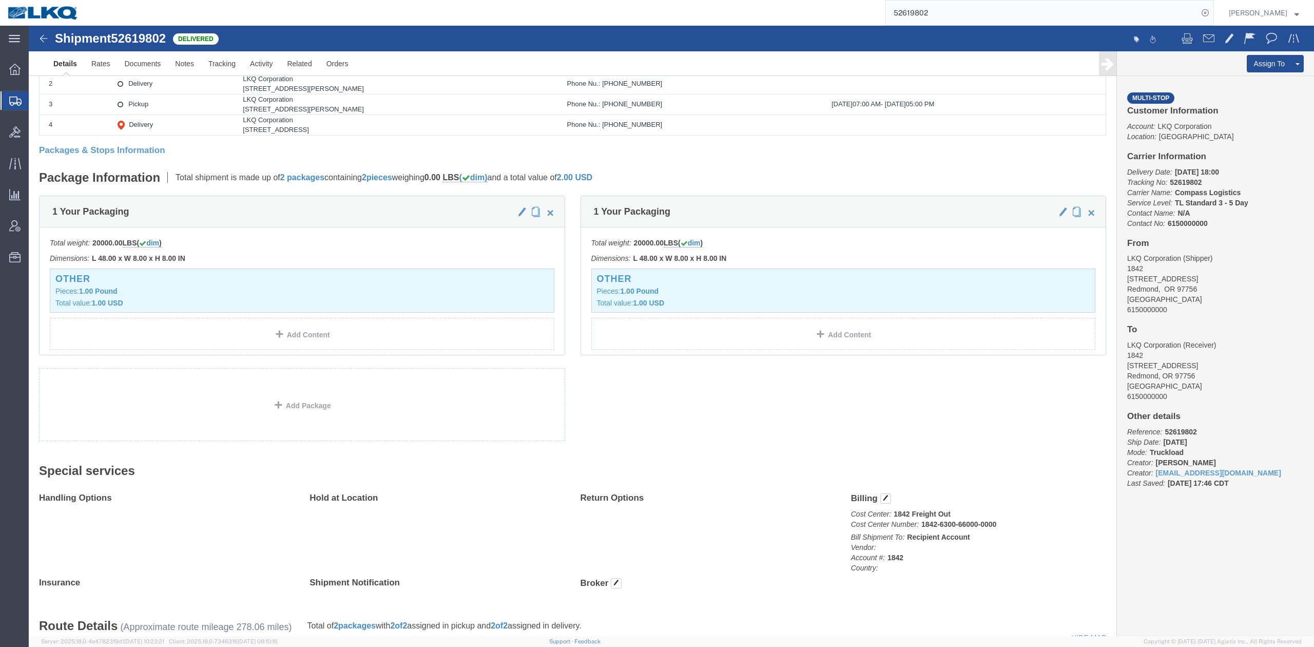
click at [876, 13] on input "52619802" at bounding box center [1042, 13] width 312 height 25
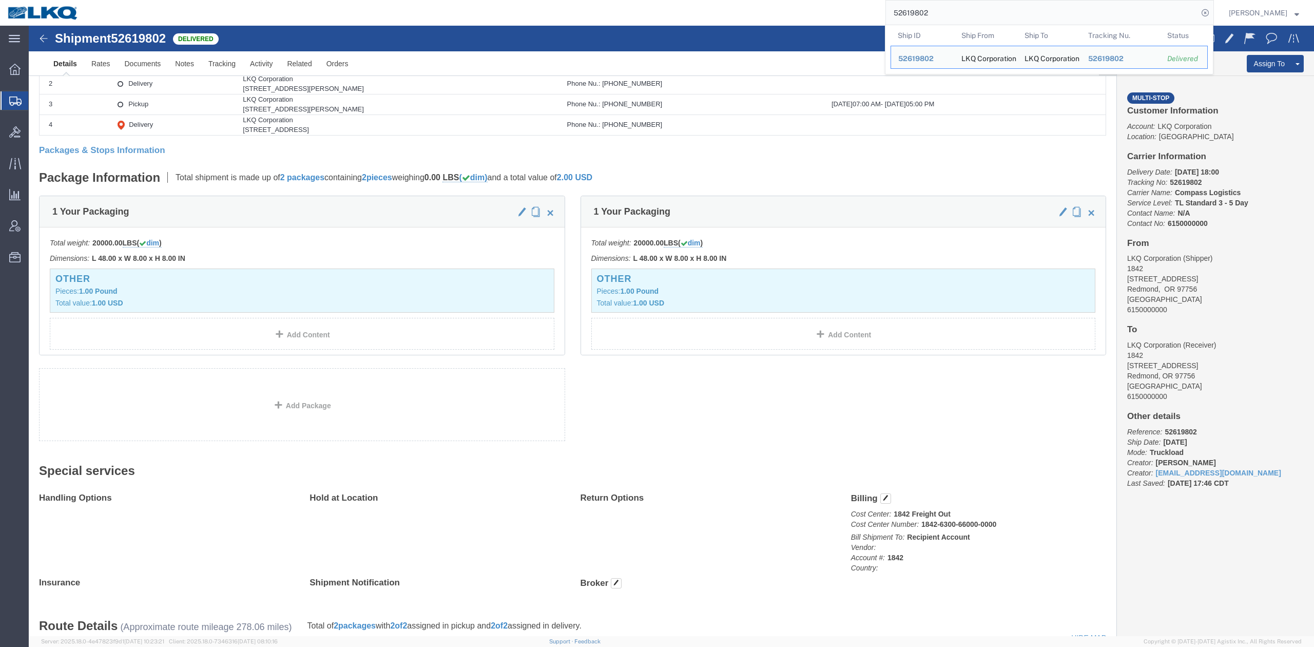
click at [876, 13] on input "52619802" at bounding box center [1042, 13] width 312 height 25
paste input "0546610"
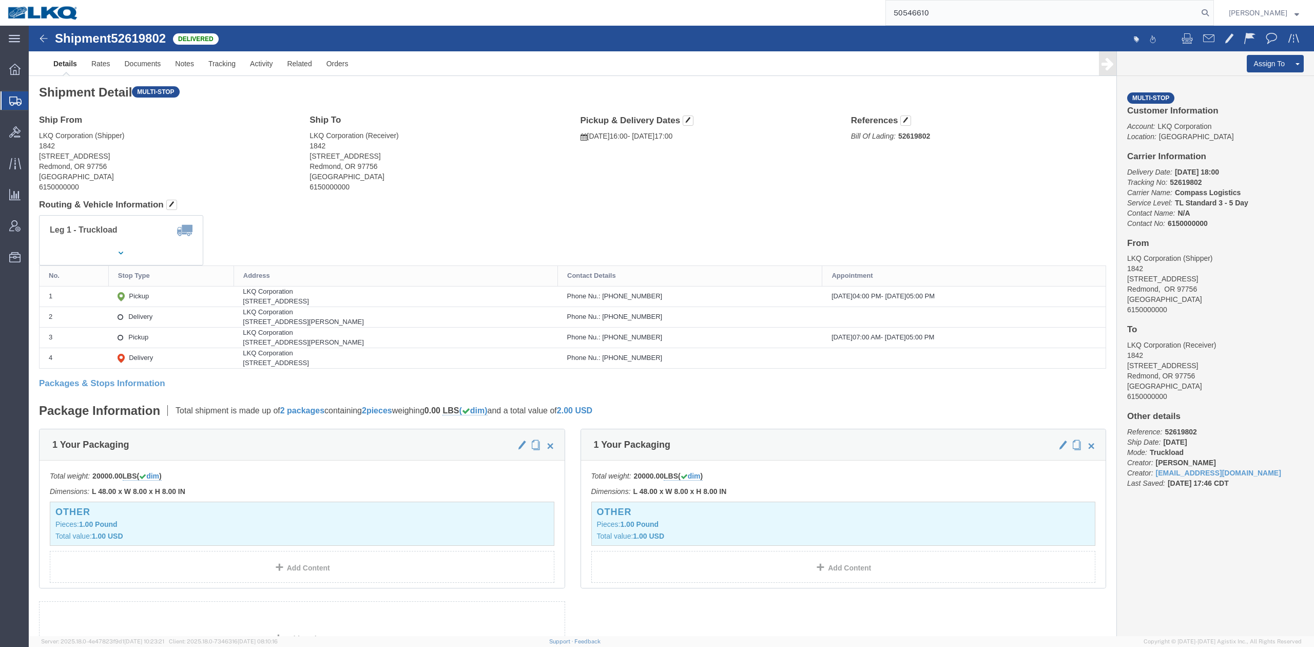
scroll to position [0, 0]
click at [876, 13] on icon at bounding box center [1205, 13] width 14 height 14
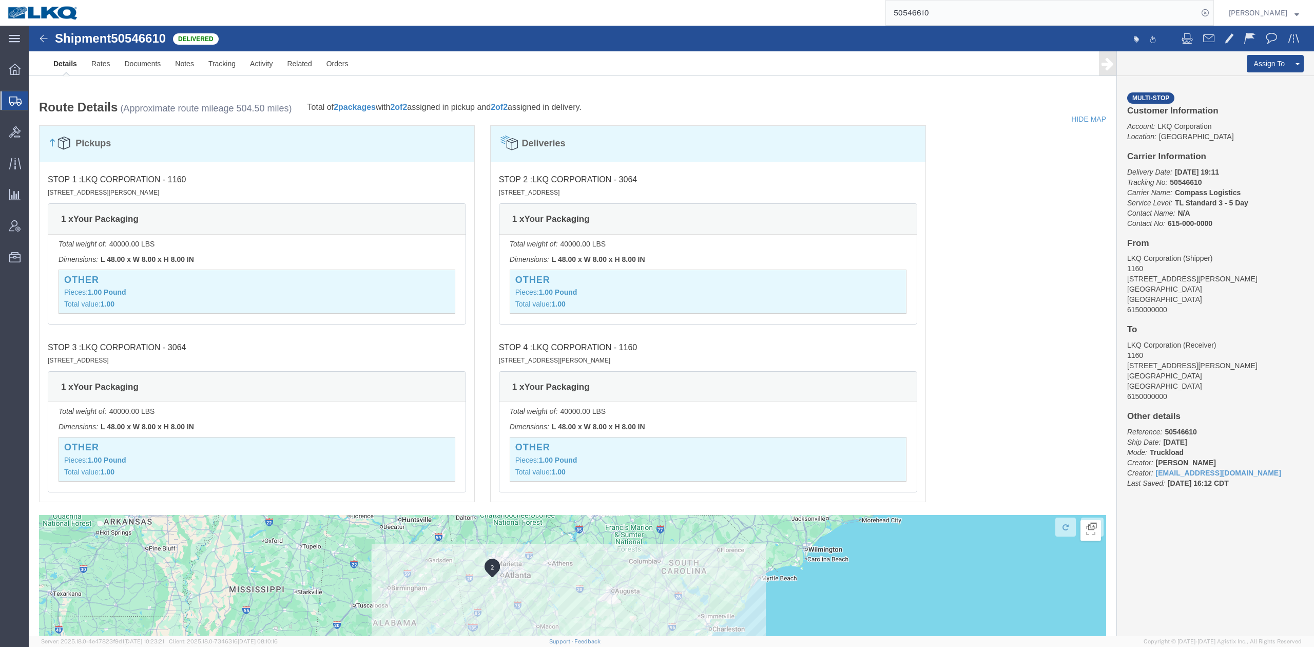
scroll to position [752, 0]
click at [876, 17] on input "50546610" at bounding box center [1042, 13] width 312 height 25
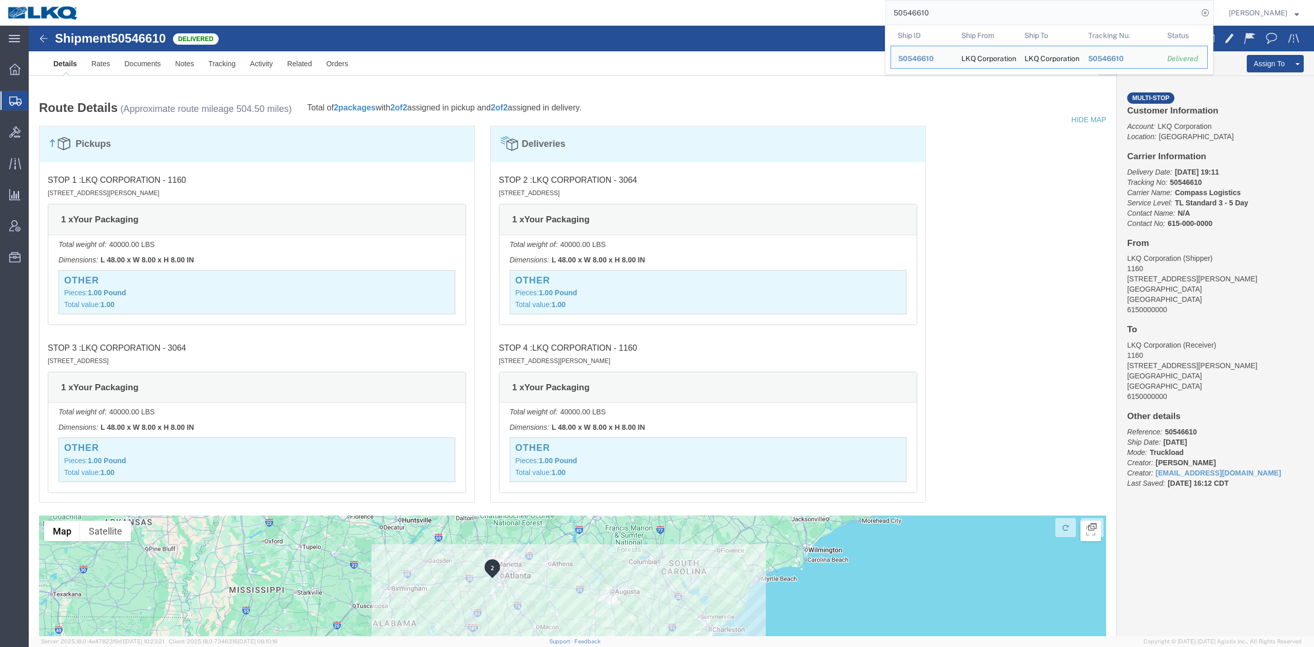
paste input "2533268"
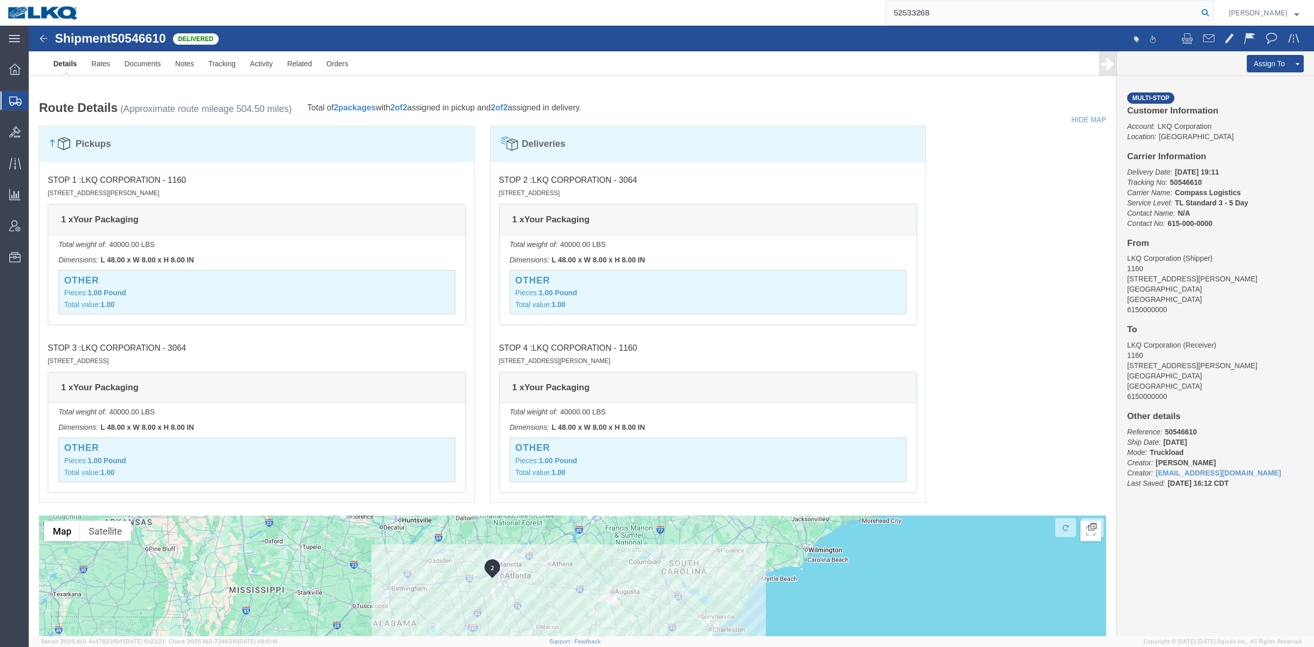
type input "52533268"
click at [876, 12] on icon at bounding box center [1205, 13] width 14 height 14
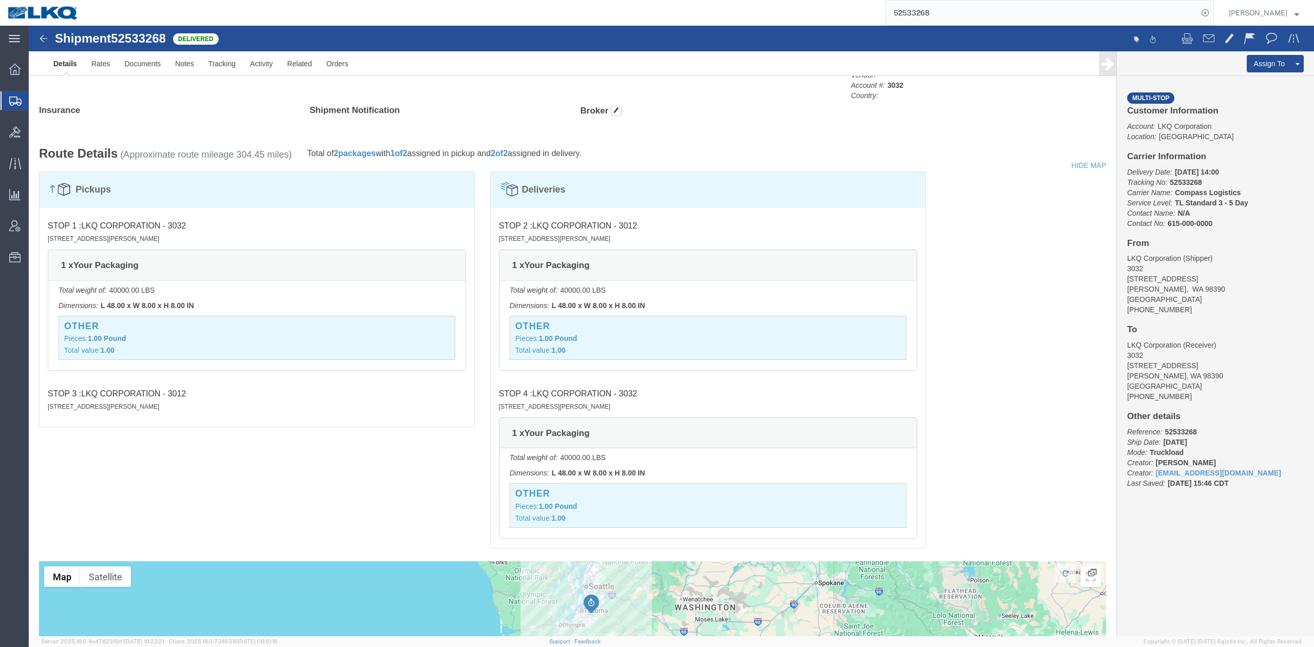
scroll to position [684, 0]
